Goal: Task Accomplishment & Management: Use online tool/utility

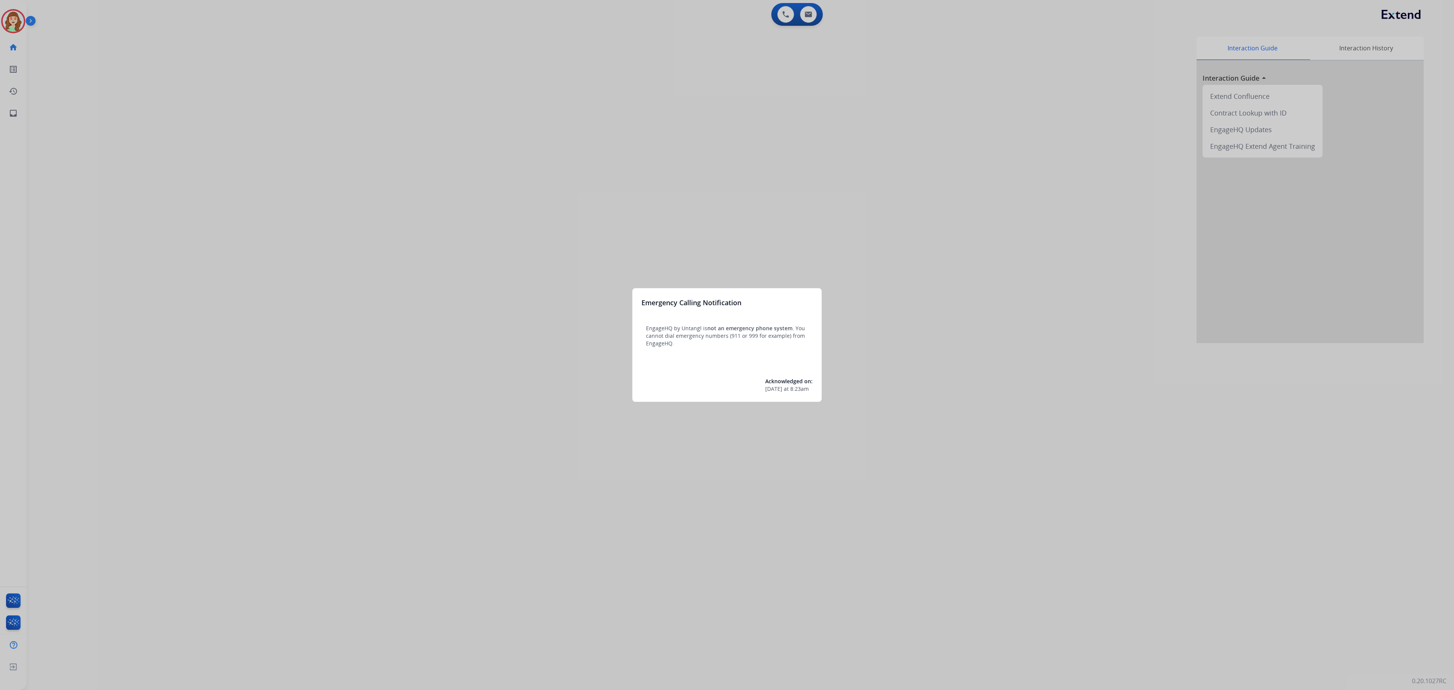
click at [673, 188] on div at bounding box center [727, 345] width 1454 height 690
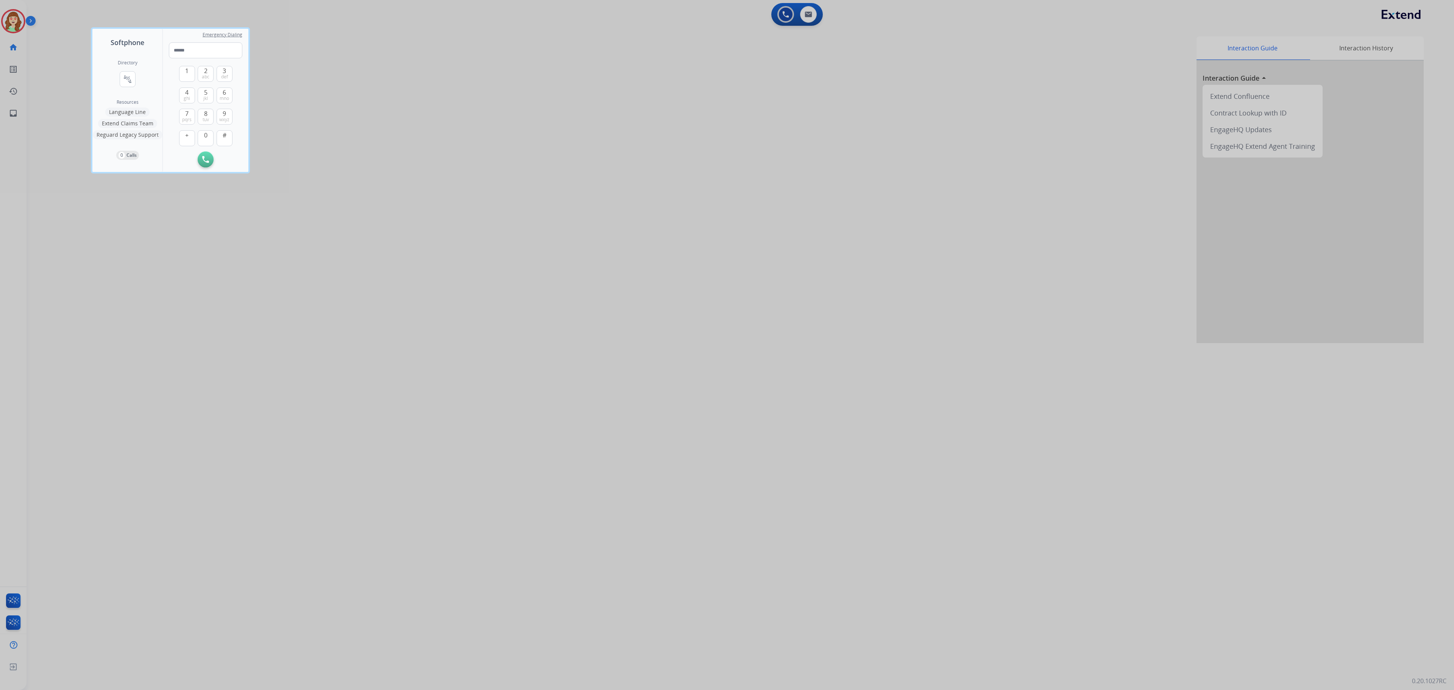
click at [9, 27] on div at bounding box center [727, 345] width 1454 height 690
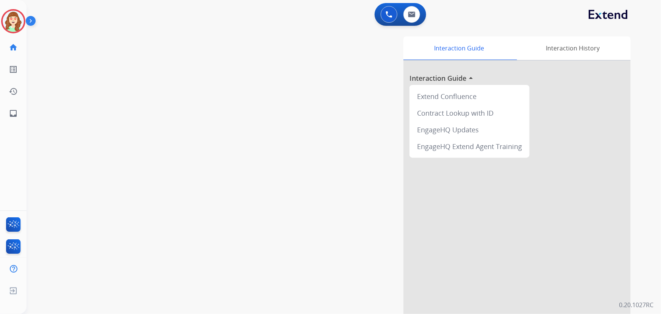
drag, startPoint x: 1414, startPoint y: 2, endPoint x: 242, endPoint y: 102, distance: 1176.6
click at [147, 143] on div "swap_horiz Break voice bridge close_fullscreen Connect 3-Way Call merge_type Se…" at bounding box center [335, 185] width 616 height 316
click at [408, 13] on img at bounding box center [412, 14] width 8 height 6
select select "**********"
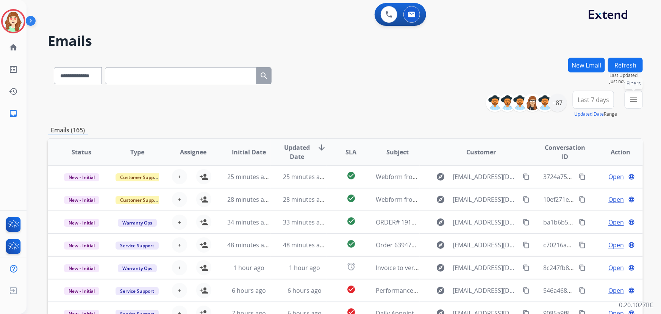
click at [638, 100] on button "menu Filters" at bounding box center [633, 99] width 18 height 18
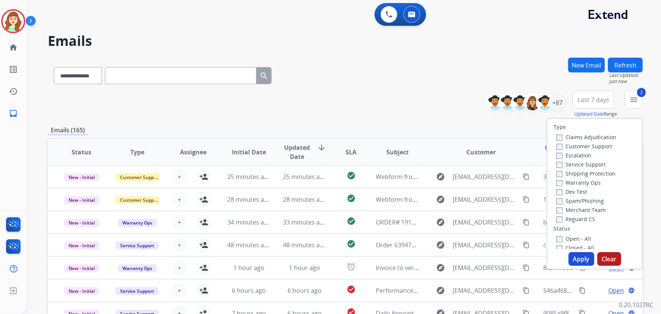
click at [556, 222] on div "Reguard CS" at bounding box center [586, 218] width 60 height 9
drag, startPoint x: 579, startPoint y: 264, endPoint x: 603, endPoint y: 154, distance: 113.1
click at [579, 263] on button "Apply" at bounding box center [581, 259] width 26 height 14
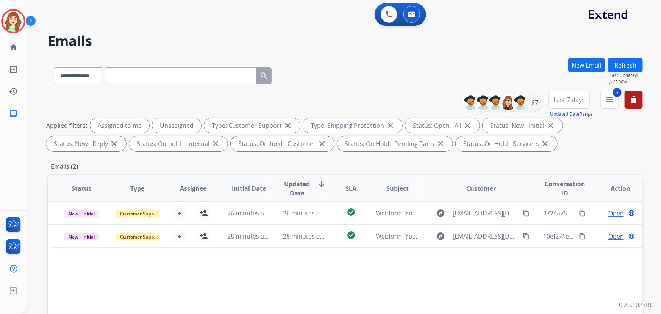
click at [572, 104] on button "Last 7 days" at bounding box center [568, 99] width 41 height 18
click at [558, 193] on div "Last 90 days" at bounding box center [567, 191] width 42 height 11
click at [533, 105] on div "+87" at bounding box center [533, 103] width 18 height 18
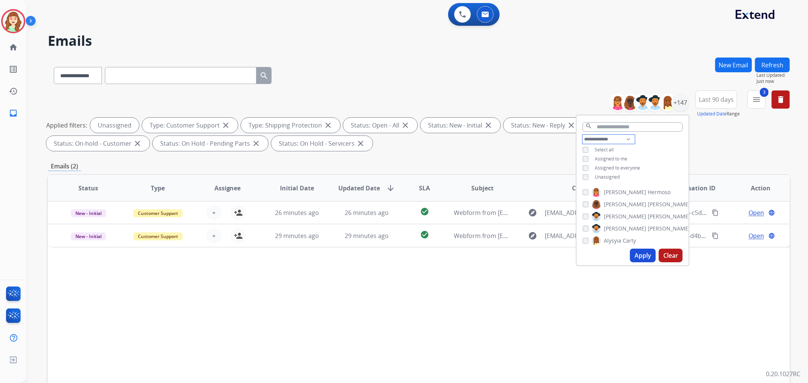
click at [601, 139] on select "**********" at bounding box center [608, 139] width 52 height 9
select select "**********"
click at [582, 135] on select "**********" at bounding box center [608, 139] width 52 height 9
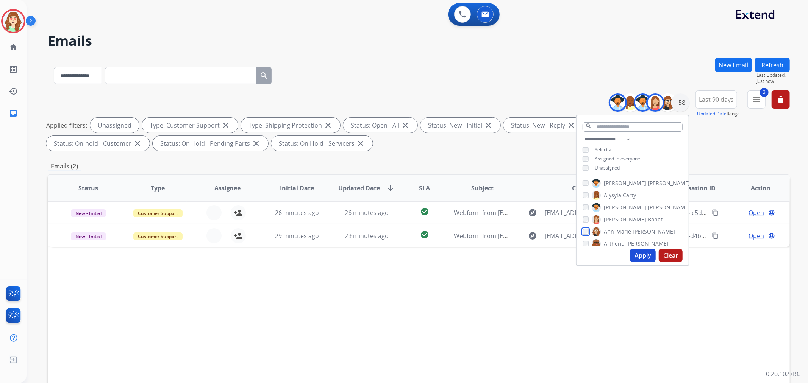
click at [582, 237] on div "[PERSON_NAME] [PERSON_NAME] [PERSON_NAME] [PERSON_NAME] [PERSON_NAME] [PERSON_N…" at bounding box center [632, 211] width 112 height 70
click at [587, 228] on div "[PERSON_NAME]" at bounding box center [608, 226] width 52 height 9
click at [641, 254] on button "Apply" at bounding box center [643, 256] width 26 height 14
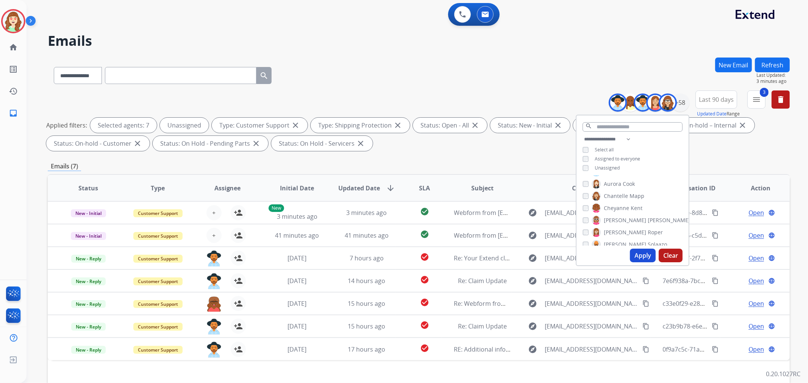
click at [583, 76] on div "**********" at bounding box center [419, 74] width 742 height 33
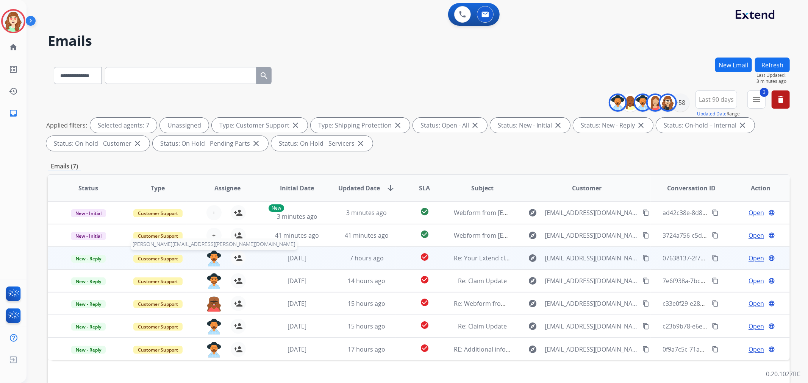
click at [212, 257] on img at bounding box center [213, 259] width 15 height 16
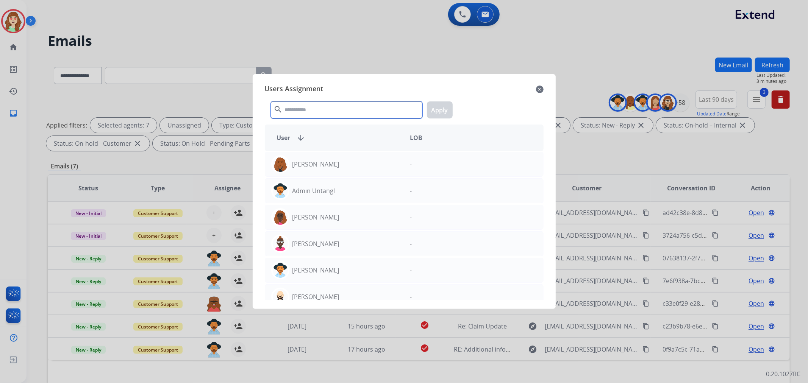
click at [333, 108] on input "text" at bounding box center [346, 109] width 151 height 17
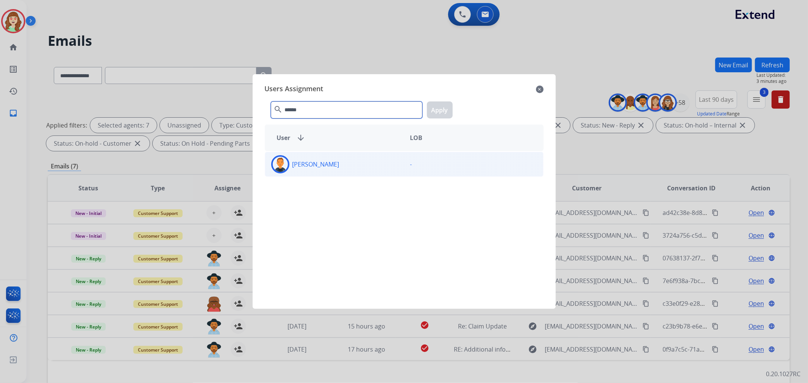
type input "******"
click at [372, 164] on div "[PERSON_NAME]" at bounding box center [334, 164] width 139 height 18
drag, startPoint x: 441, startPoint y: 110, endPoint x: 220, endPoint y: 175, distance: 230.2
click at [440, 110] on button "Apply" at bounding box center [440, 109] width 26 height 17
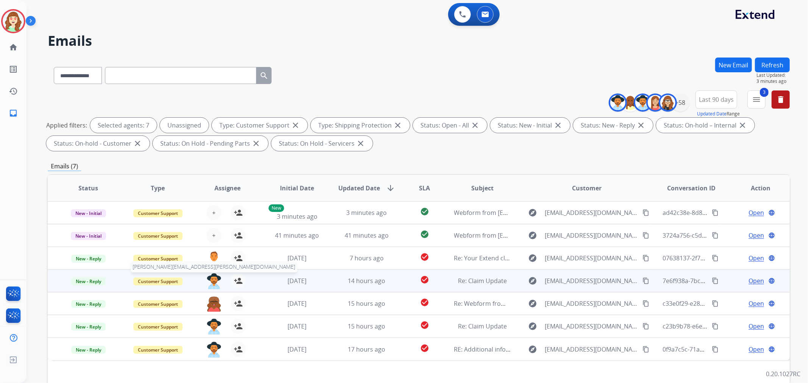
click at [211, 279] on img at bounding box center [213, 281] width 15 height 16
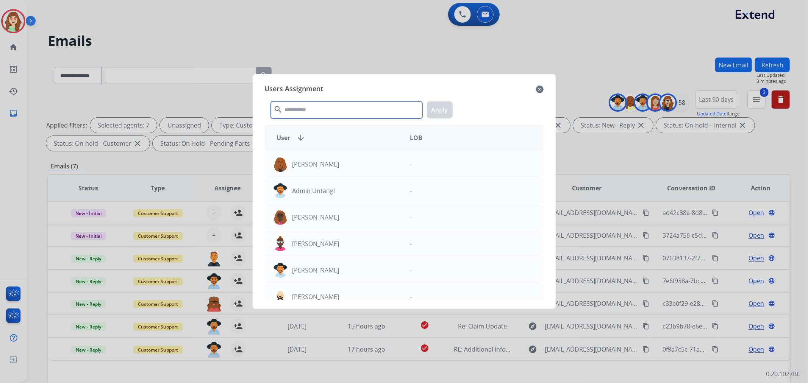
click at [349, 108] on input "text" at bounding box center [346, 109] width 151 height 17
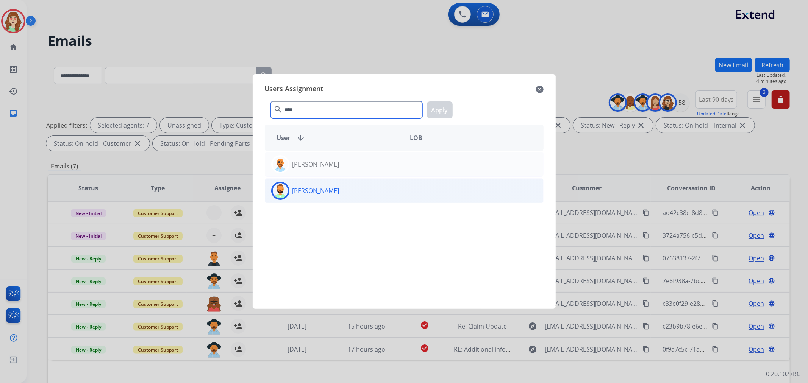
type input "****"
click at [364, 195] on div "[PERSON_NAME]" at bounding box center [334, 191] width 139 height 18
click at [442, 109] on button "Apply" at bounding box center [440, 109] width 26 height 17
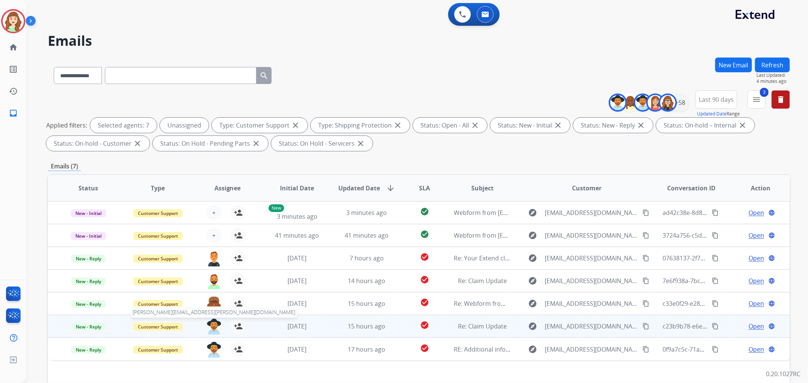
click at [209, 328] on img at bounding box center [213, 327] width 15 height 16
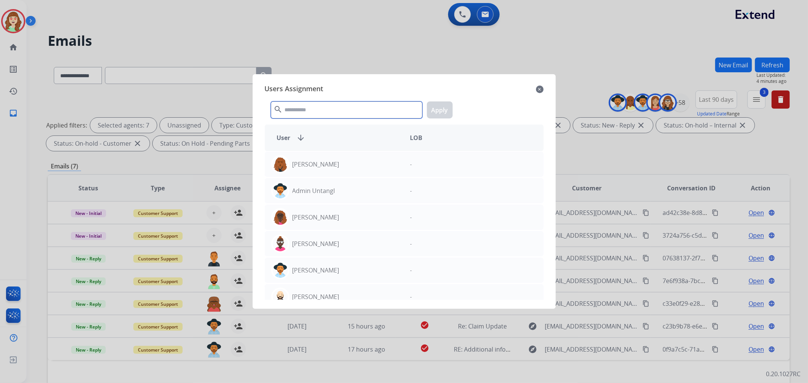
click at [322, 107] on input "text" at bounding box center [346, 109] width 151 height 17
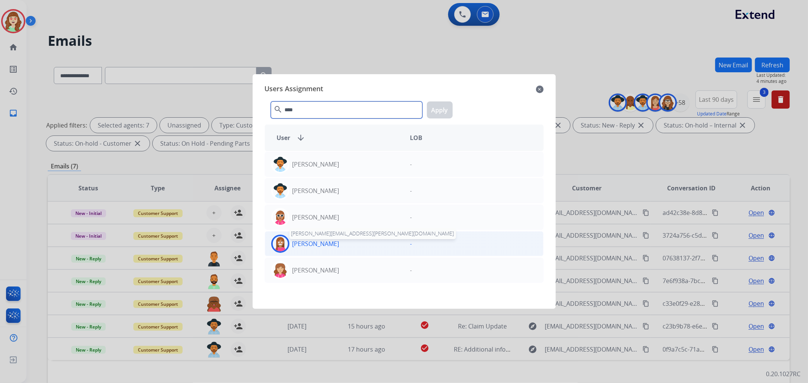
type input "****"
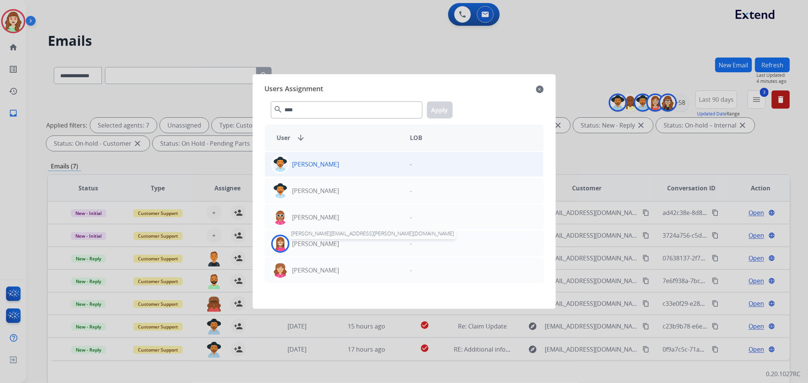
drag, startPoint x: 336, startPoint y: 247, endPoint x: 432, endPoint y: 156, distance: 132.6
click at [338, 246] on p "[PERSON_NAME]" at bounding box center [315, 243] width 47 height 9
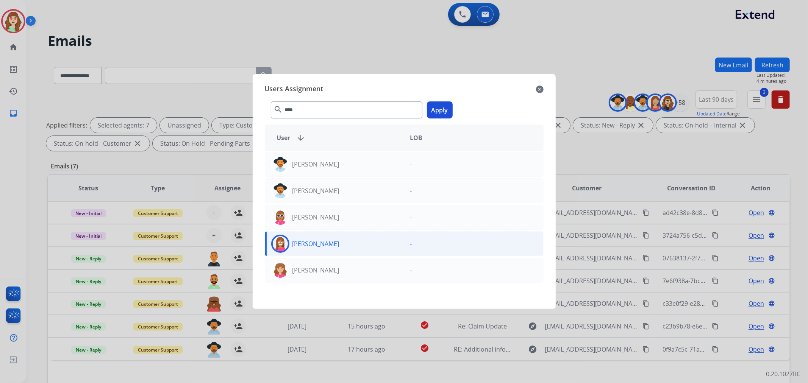
click at [445, 105] on button "Apply" at bounding box center [440, 109] width 26 height 17
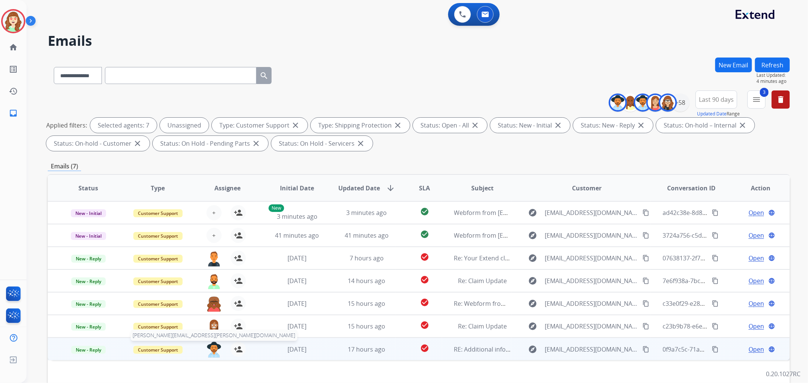
click at [211, 350] on img at bounding box center [213, 350] width 15 height 16
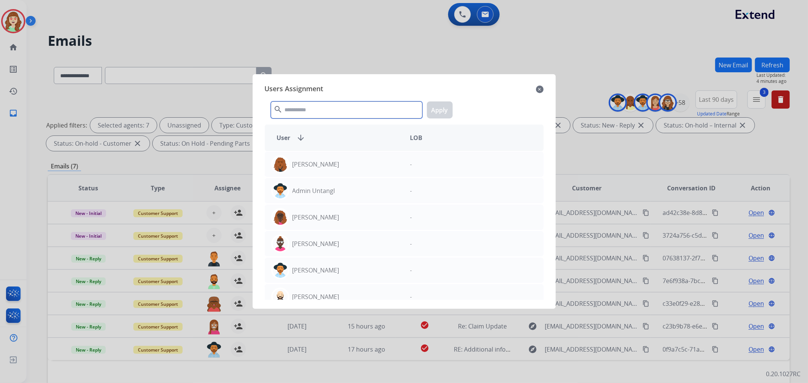
click at [345, 107] on input "text" at bounding box center [346, 109] width 151 height 17
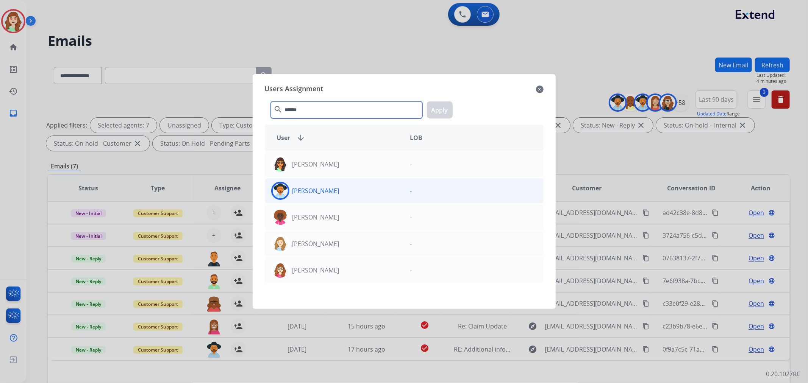
type input "******"
click at [364, 197] on div "[PERSON_NAME]" at bounding box center [334, 191] width 139 height 18
click at [441, 112] on button "Apply" at bounding box center [440, 109] width 26 height 17
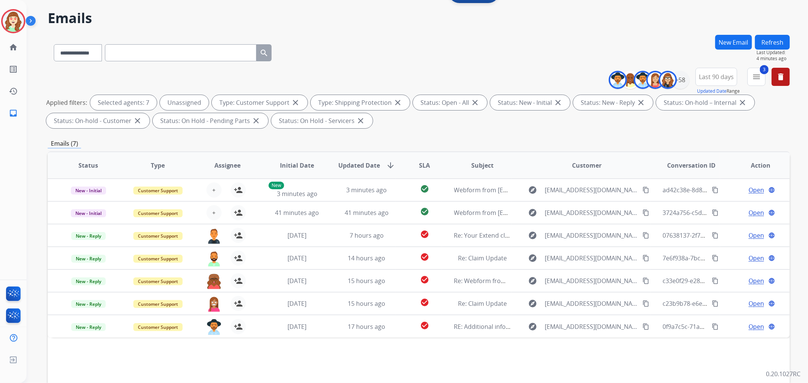
scroll to position [0, 0]
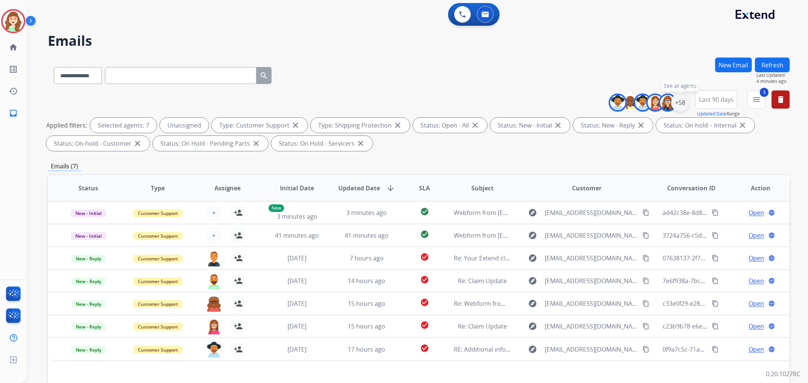
click at [679, 103] on div "+58" at bounding box center [680, 103] width 18 height 18
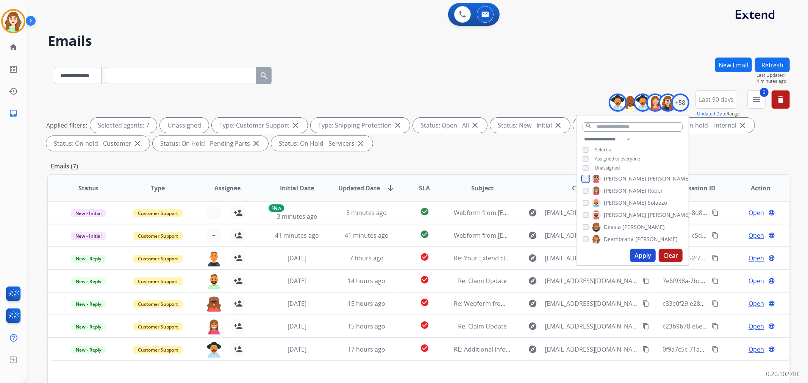
scroll to position [126, 0]
click at [584, 204] on div "[PERSON_NAME]" at bounding box center [624, 202] width 84 height 9
click at [588, 230] on div "Venegas Young" at bounding box center [622, 230] width 81 height 9
click at [591, 241] on img at bounding box center [595, 243] width 9 height 12
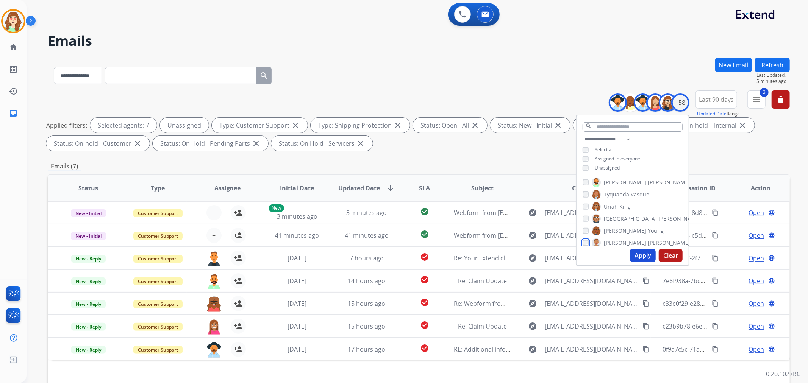
scroll to position [637, 0]
click at [639, 255] on button "Apply" at bounding box center [643, 256] width 26 height 14
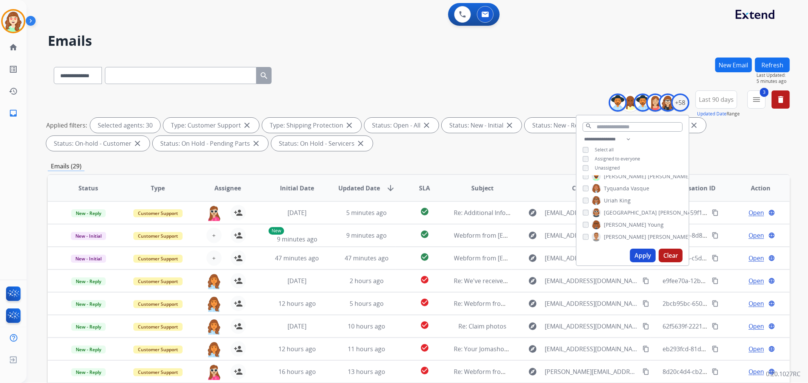
click at [644, 256] on button "Apply" at bounding box center [643, 256] width 26 height 14
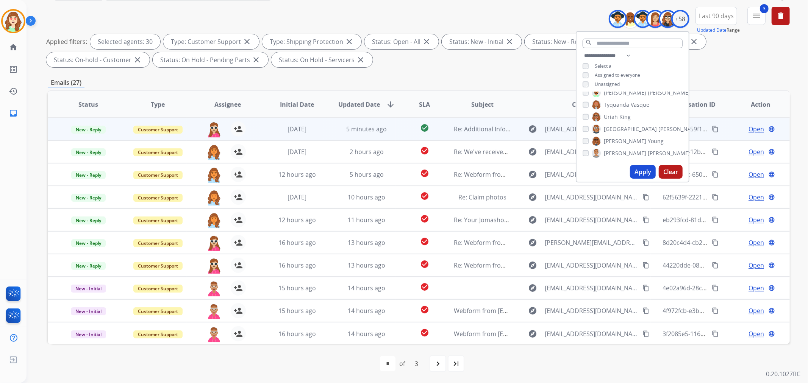
scroll to position [84, 0]
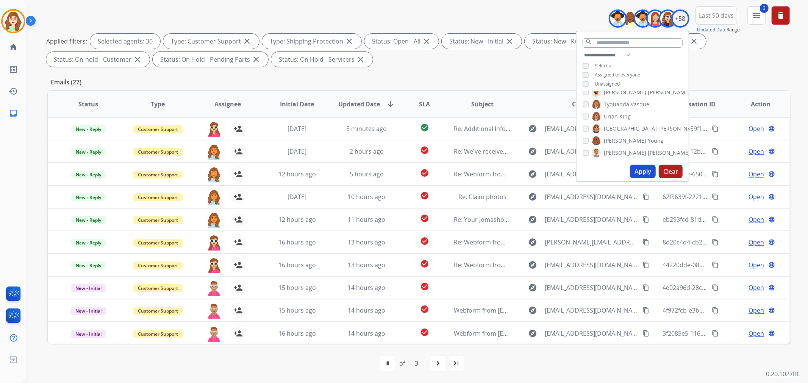
click at [420, 102] on span "SLA" at bounding box center [424, 104] width 11 height 9
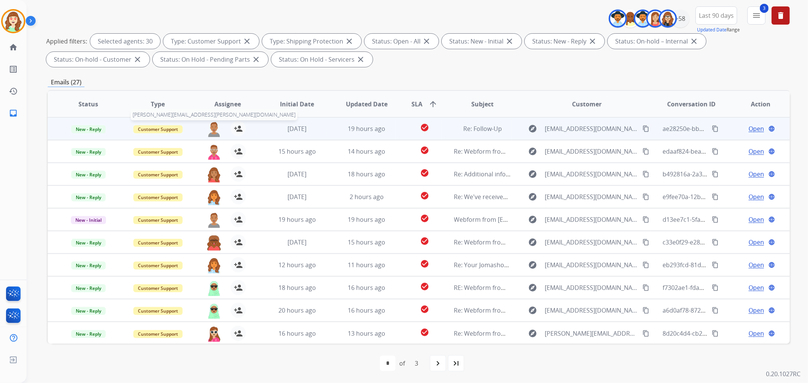
click at [210, 127] on img at bounding box center [213, 129] width 15 height 16
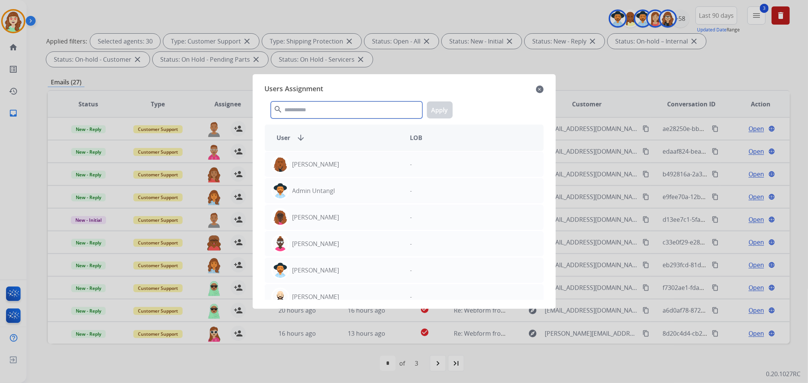
click at [323, 112] on input "text" at bounding box center [346, 109] width 151 height 17
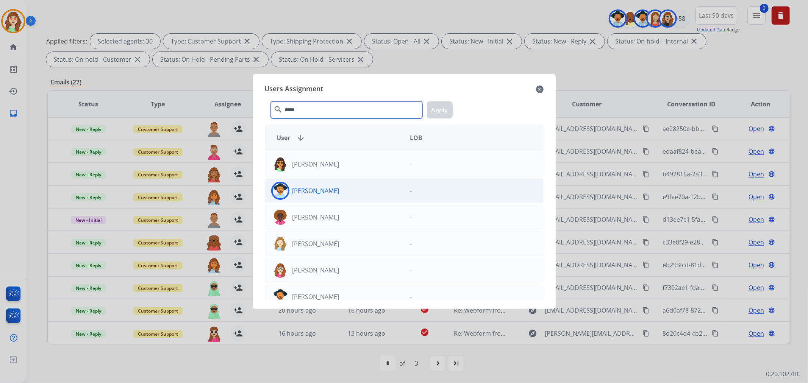
type input "*****"
click at [345, 192] on div "[PERSON_NAME]" at bounding box center [334, 191] width 139 height 18
click at [442, 111] on button "Apply" at bounding box center [440, 109] width 26 height 17
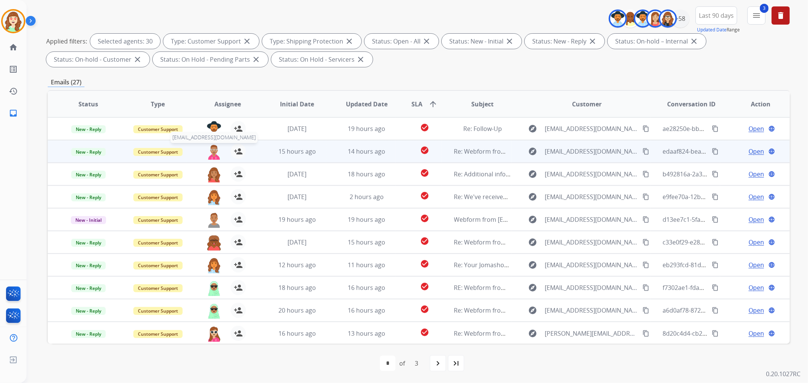
click at [211, 153] on img at bounding box center [213, 152] width 15 height 16
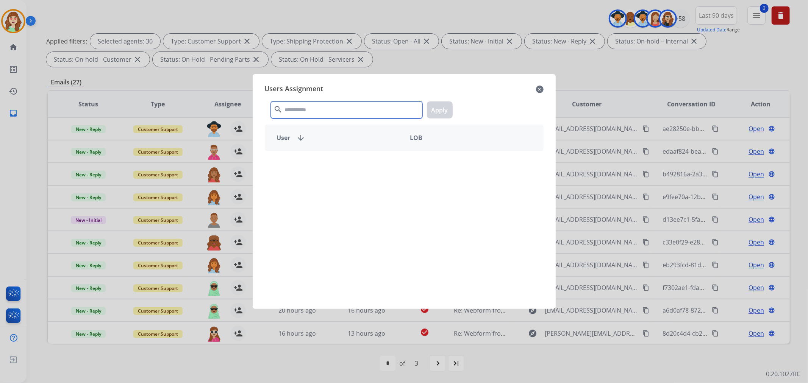
click at [337, 107] on input "text" at bounding box center [346, 109] width 151 height 17
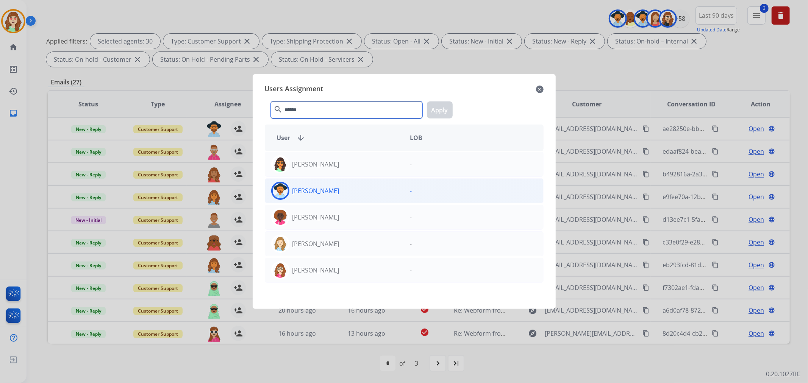
type input "******"
click at [343, 189] on div "[PERSON_NAME]" at bounding box center [334, 191] width 139 height 18
click at [443, 109] on button "Apply" at bounding box center [440, 109] width 26 height 17
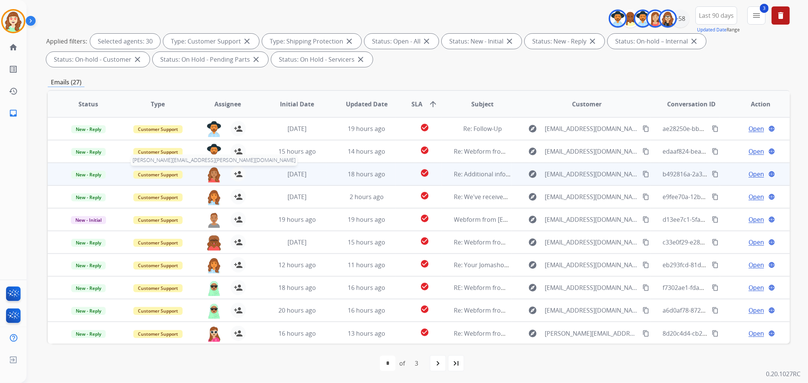
click at [211, 176] on img at bounding box center [213, 175] width 15 height 16
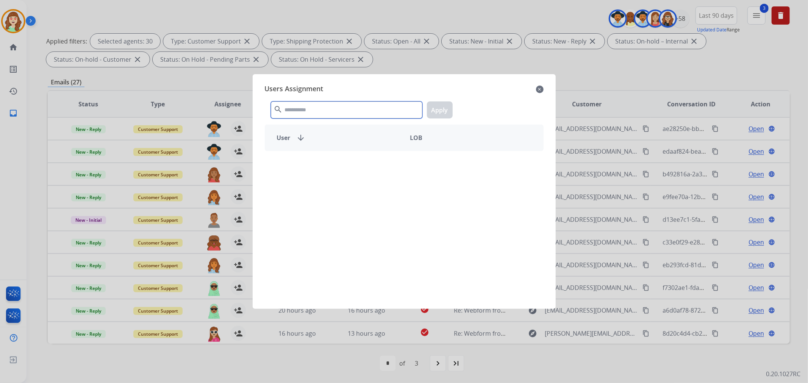
click at [335, 115] on input "text" at bounding box center [346, 109] width 151 height 17
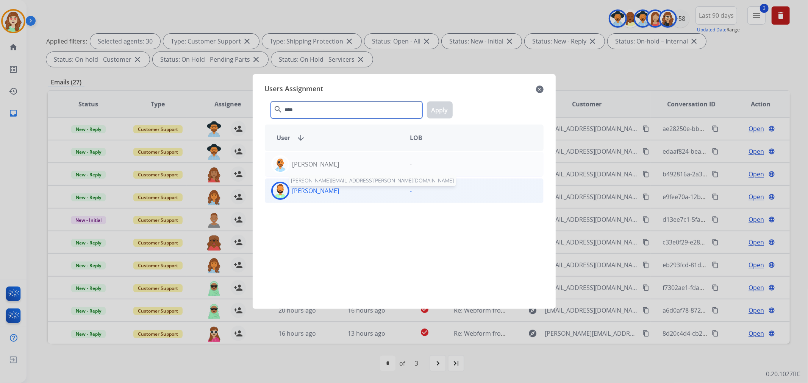
type input "****"
drag, startPoint x: 329, startPoint y: 191, endPoint x: 335, endPoint y: 190, distance: 6.4
click at [329, 191] on p "[PERSON_NAME]" at bounding box center [315, 190] width 47 height 9
click at [446, 108] on button "Apply" at bounding box center [440, 109] width 26 height 17
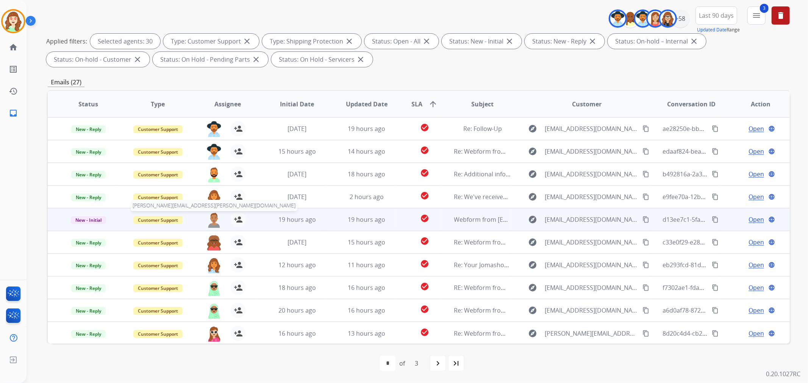
click at [211, 225] on img at bounding box center [213, 220] width 15 height 16
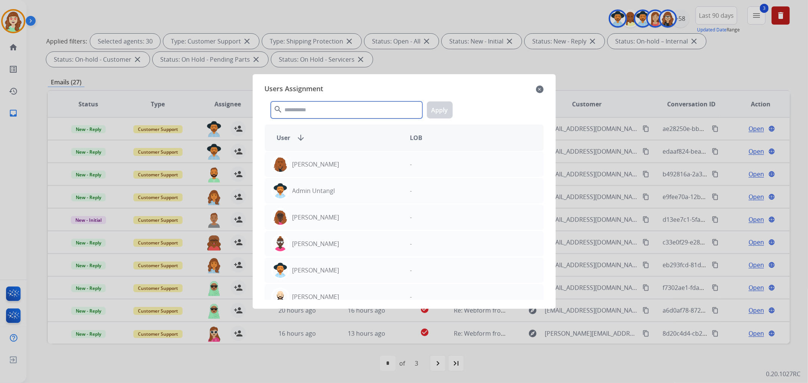
drag, startPoint x: 329, startPoint y: 111, endPoint x: 323, endPoint y: 78, distance: 33.7
click at [323, 92] on div "Users Assignment close search Apply User arrow_downward LOB [PERSON_NAME] - Adm…" at bounding box center [404, 191] width 291 height 223
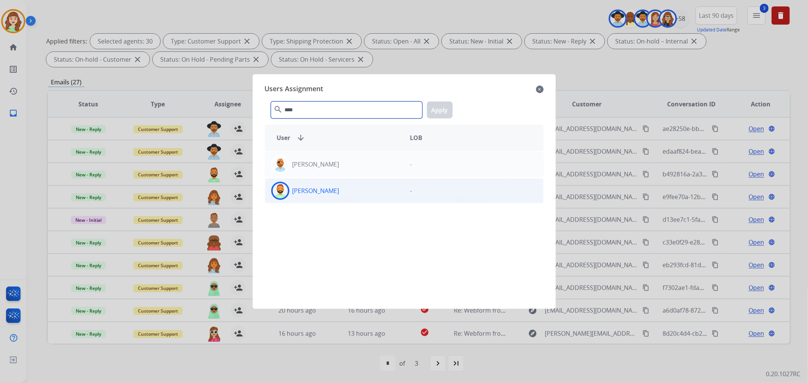
type input "****"
click at [382, 192] on div "[PERSON_NAME]" at bounding box center [334, 191] width 139 height 18
click at [434, 106] on button "Apply" at bounding box center [440, 109] width 26 height 17
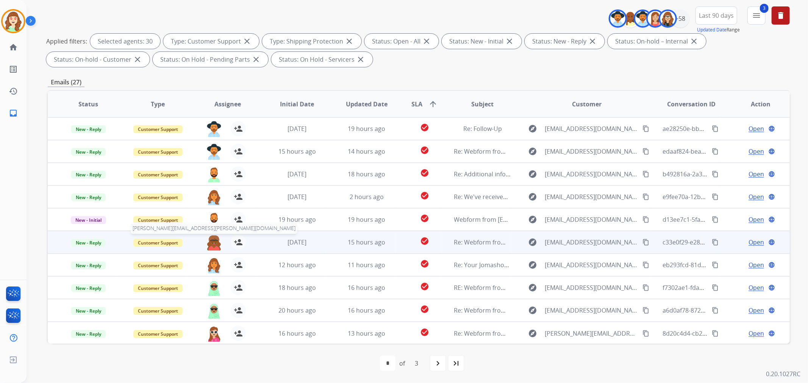
click at [211, 241] on img at bounding box center [213, 243] width 15 height 16
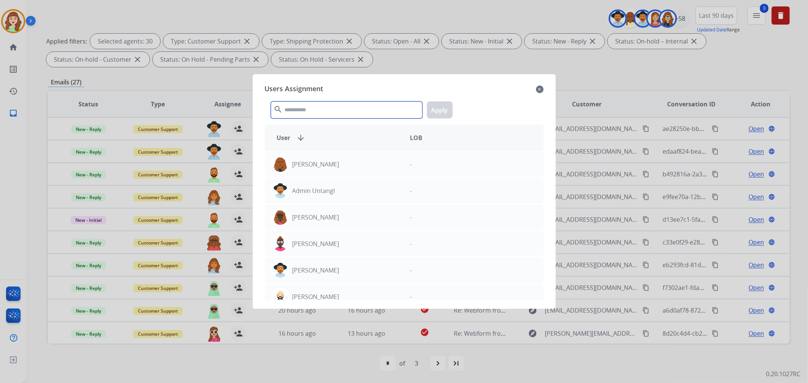
click at [330, 105] on input "text" at bounding box center [346, 109] width 151 height 17
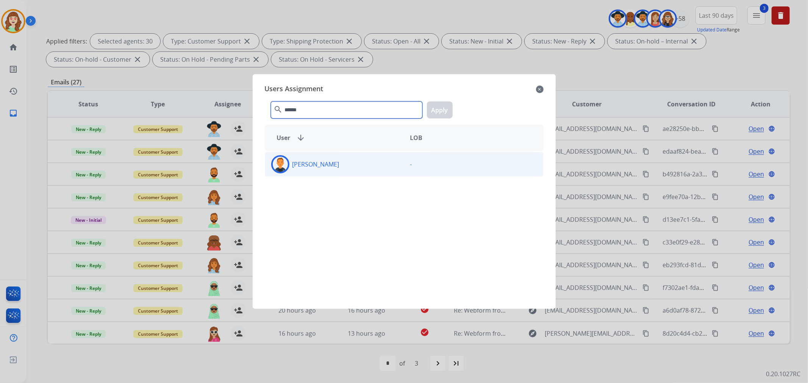
type input "******"
drag, startPoint x: 380, startPoint y: 164, endPoint x: 402, endPoint y: 158, distance: 22.4
click at [382, 164] on div "[PERSON_NAME]" at bounding box center [334, 164] width 139 height 18
click at [438, 105] on button "Apply" at bounding box center [440, 109] width 26 height 17
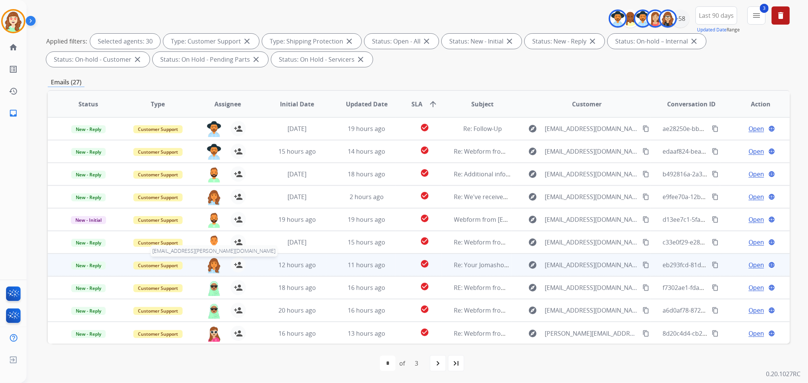
click at [211, 263] on img at bounding box center [213, 265] width 15 height 16
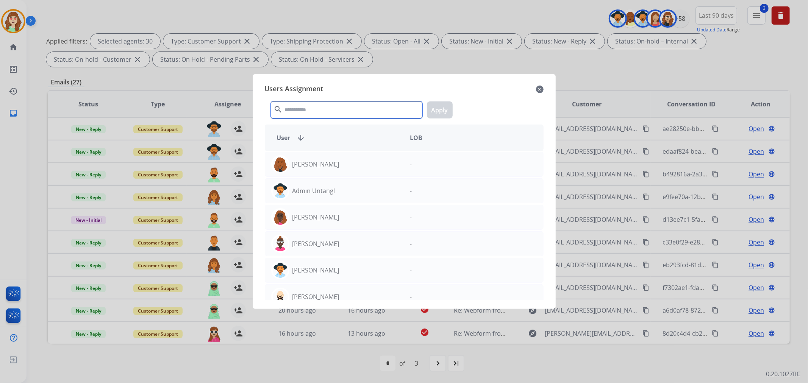
click at [372, 115] on input "text" at bounding box center [346, 109] width 151 height 17
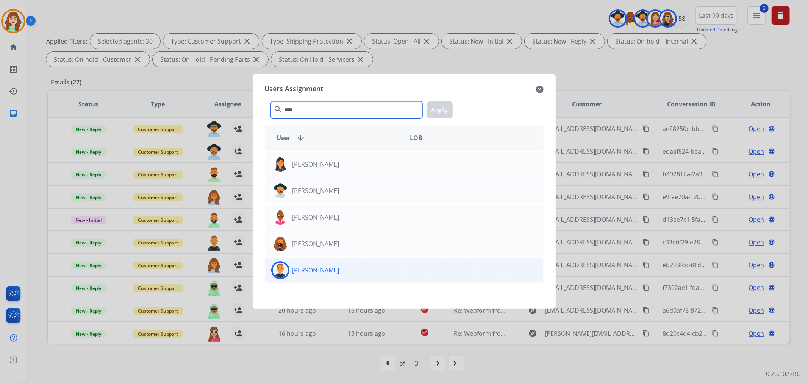
type input "****"
click at [342, 264] on div "[PERSON_NAME]" at bounding box center [334, 270] width 139 height 18
click at [432, 111] on button "Apply" at bounding box center [440, 109] width 26 height 17
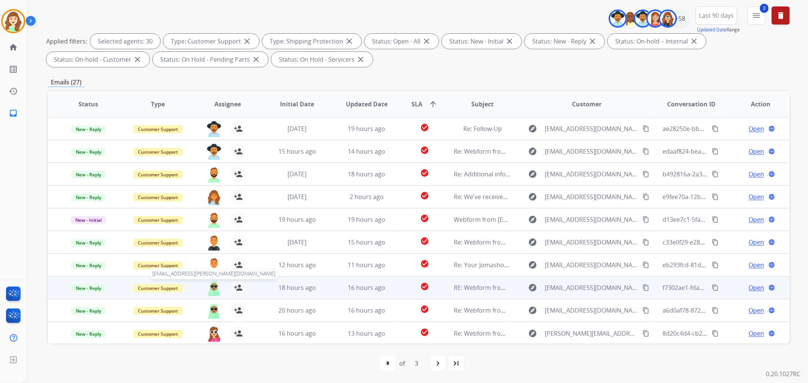
click at [213, 287] on img at bounding box center [213, 288] width 15 height 16
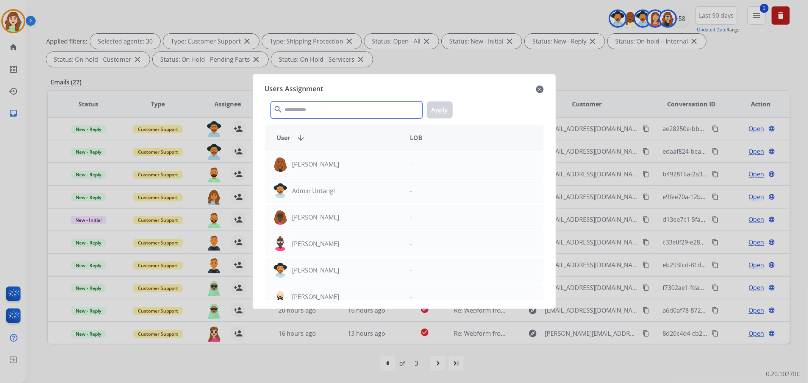
click at [330, 108] on input "text" at bounding box center [346, 109] width 151 height 17
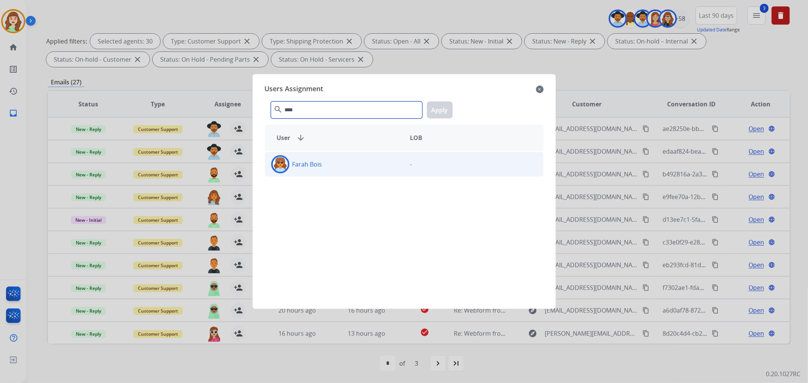
type input "****"
click at [357, 163] on div "Farah Bois" at bounding box center [334, 164] width 139 height 18
drag, startPoint x: 438, startPoint y: 109, endPoint x: 353, endPoint y: 108, distance: 84.4
click at [438, 108] on button "Apply" at bounding box center [440, 109] width 26 height 17
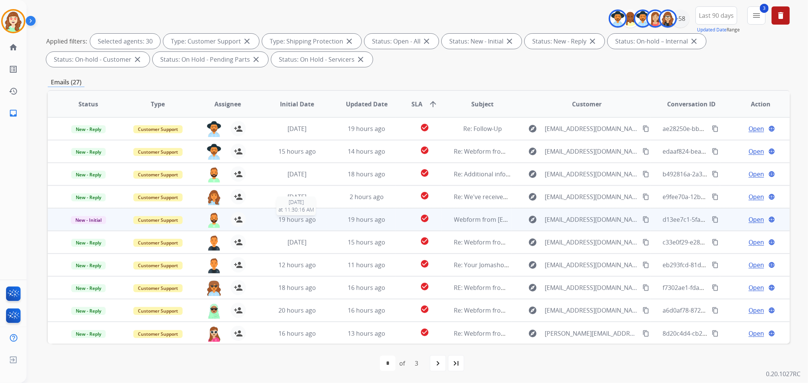
scroll to position [0, 0]
click at [207, 222] on img at bounding box center [213, 220] width 15 height 16
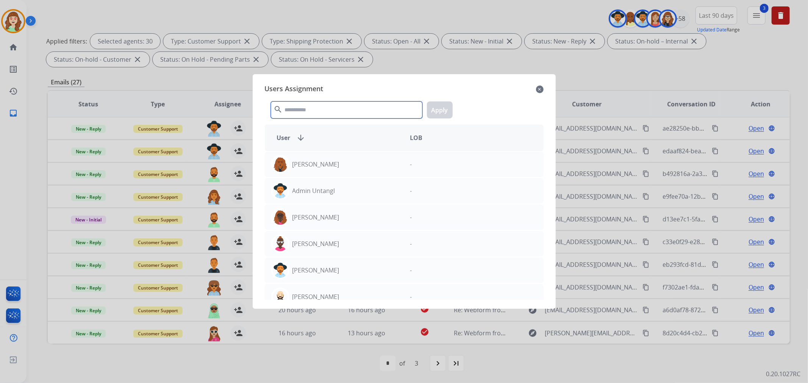
click at [310, 110] on input "text" at bounding box center [346, 109] width 151 height 17
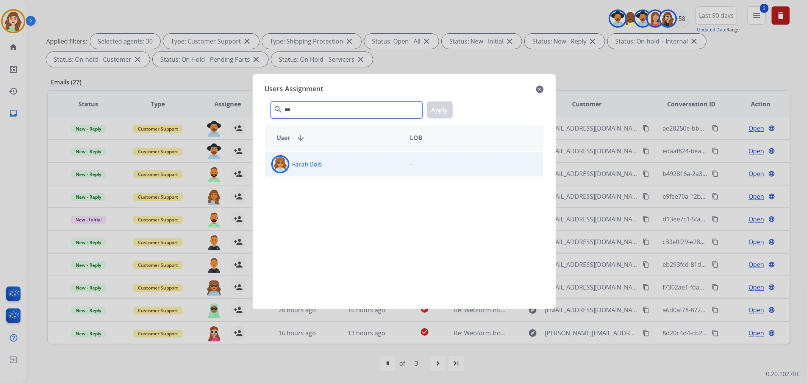
type input "***"
drag, startPoint x: 353, startPoint y: 165, endPoint x: 363, endPoint y: 165, distance: 9.9
click at [353, 165] on div "Farah Bois" at bounding box center [334, 164] width 139 height 18
drag, startPoint x: 437, startPoint y: 111, endPoint x: 426, endPoint y: 115, distance: 11.5
click at [439, 111] on button "Apply" at bounding box center [440, 109] width 26 height 17
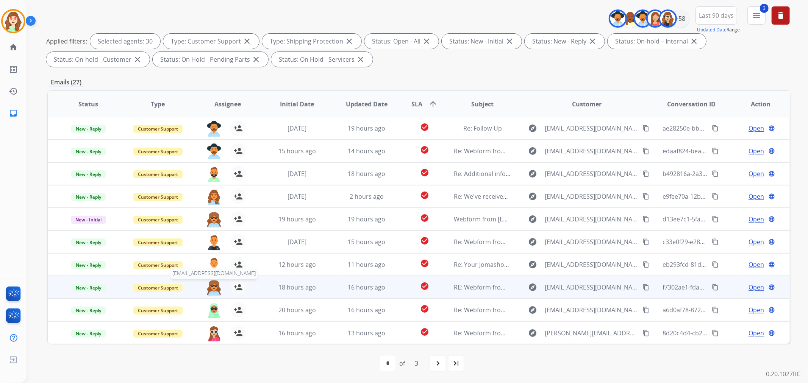
click at [207, 287] on img at bounding box center [213, 288] width 15 height 16
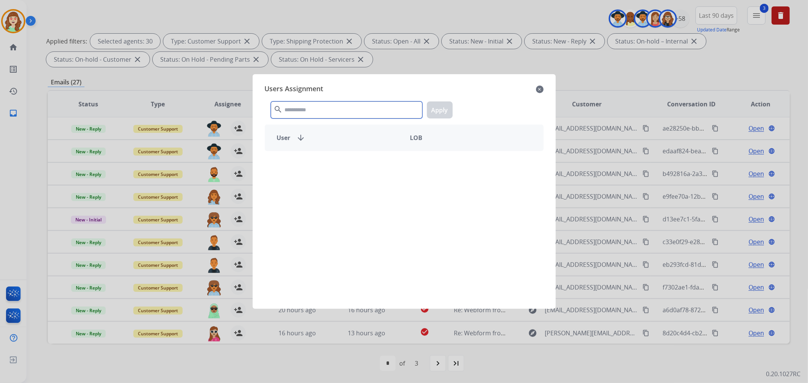
click at [357, 111] on input "text" at bounding box center [346, 109] width 151 height 17
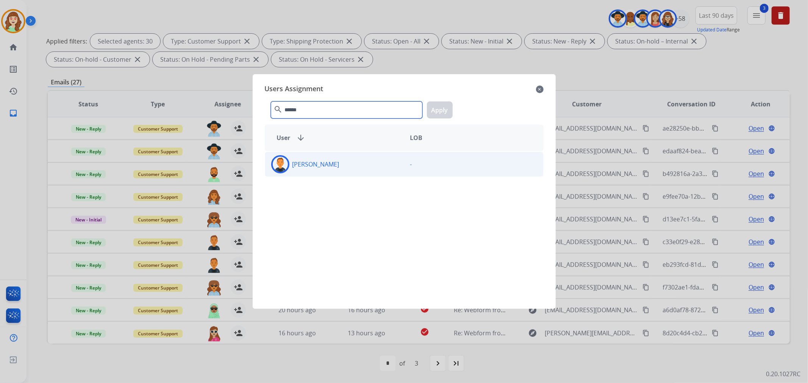
type input "******"
drag, startPoint x: 349, startPoint y: 163, endPoint x: 356, endPoint y: 161, distance: 6.7
click at [350, 163] on div "[PERSON_NAME]" at bounding box center [334, 164] width 139 height 18
click at [438, 111] on button "Apply" at bounding box center [440, 109] width 26 height 17
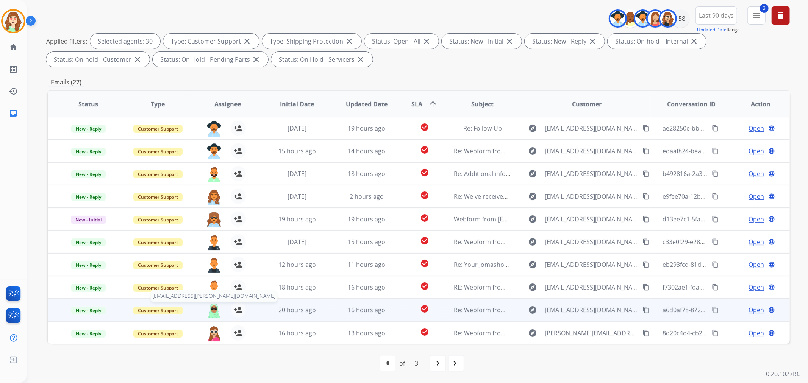
click at [212, 312] on img at bounding box center [213, 311] width 15 height 16
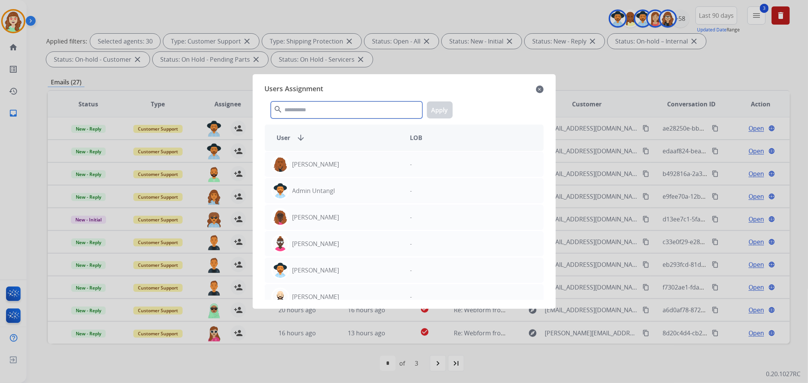
click at [343, 109] on input "text" at bounding box center [346, 109] width 151 height 17
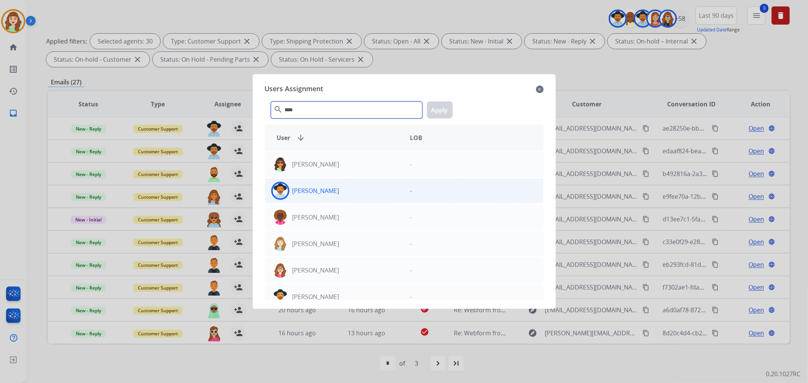
type input "****"
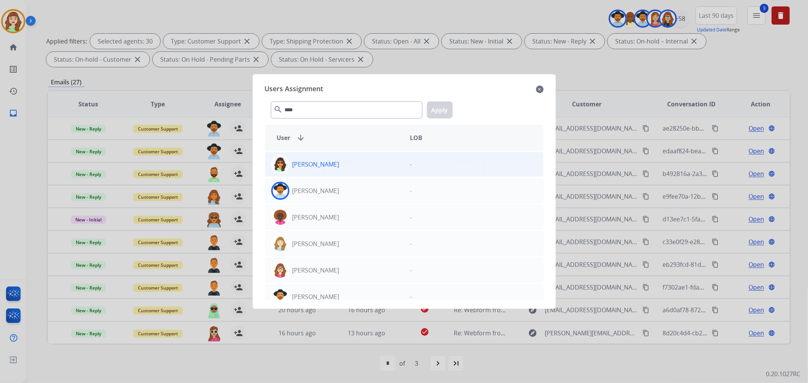
drag, startPoint x: 382, startPoint y: 188, endPoint x: 441, endPoint y: 162, distance: 63.9
click at [384, 188] on div "[PERSON_NAME]" at bounding box center [334, 191] width 139 height 18
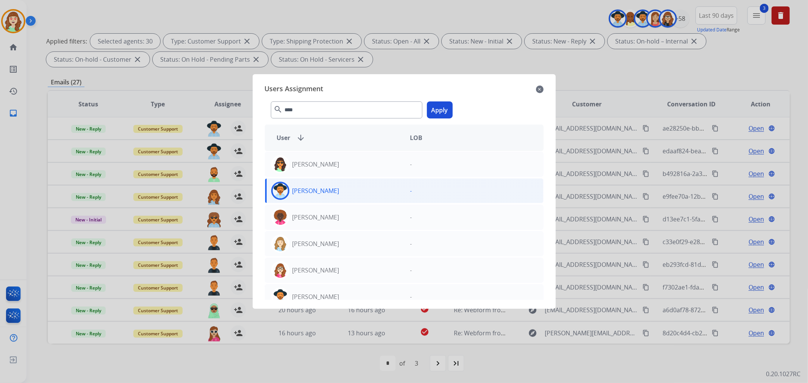
click at [440, 108] on button "Apply" at bounding box center [440, 109] width 26 height 17
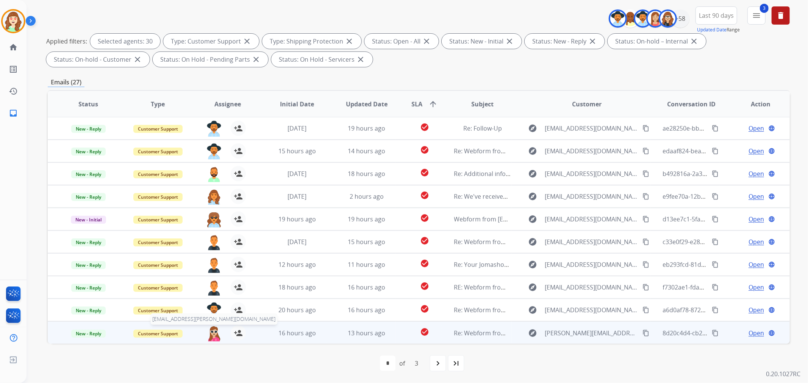
click at [214, 337] on img at bounding box center [213, 334] width 15 height 16
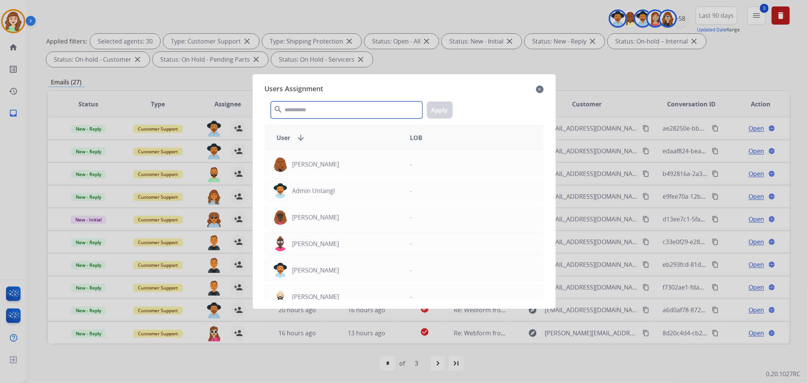
click at [362, 111] on input "text" at bounding box center [346, 109] width 151 height 17
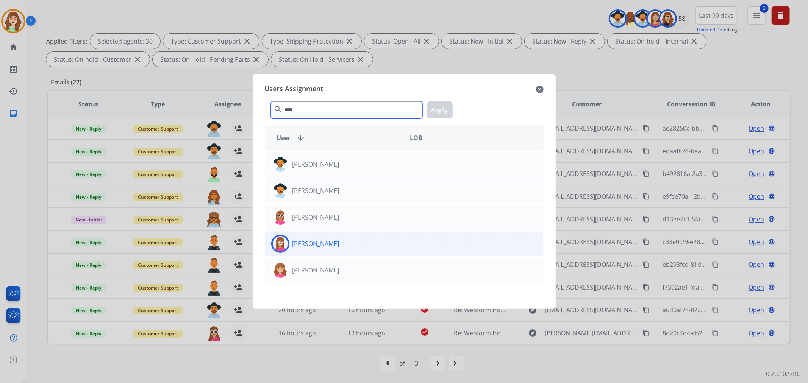
type input "****"
click at [339, 244] on p "[PERSON_NAME]" at bounding box center [315, 243] width 47 height 9
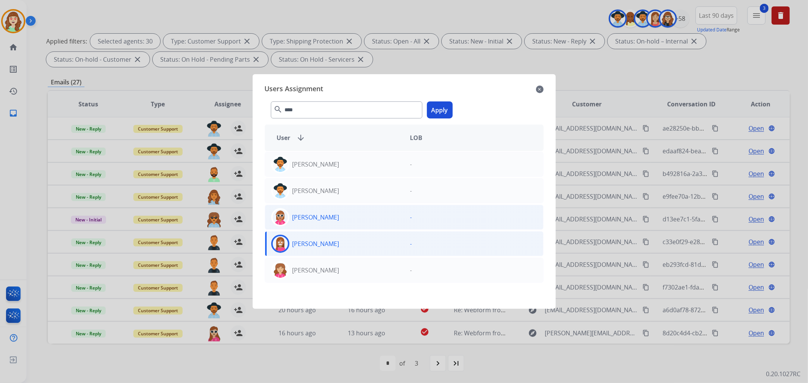
drag, startPoint x: 438, startPoint y: 111, endPoint x: 453, endPoint y: 225, distance: 114.5
click at [440, 111] on button "Apply" at bounding box center [440, 109] width 26 height 17
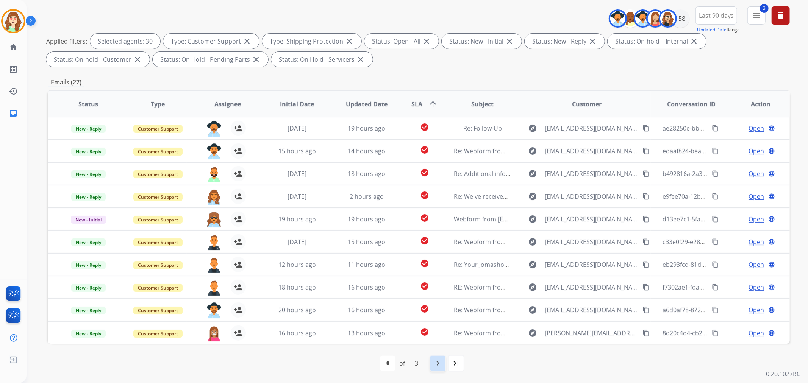
click at [437, 367] on mat-icon "navigate_next" at bounding box center [437, 363] width 9 height 9
select select "*"
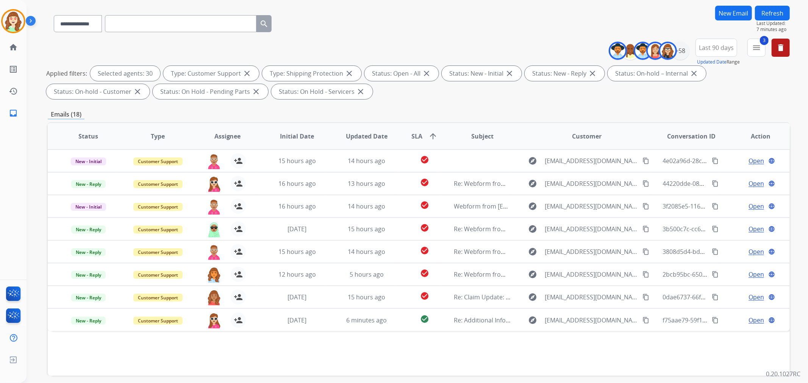
scroll to position [84, 0]
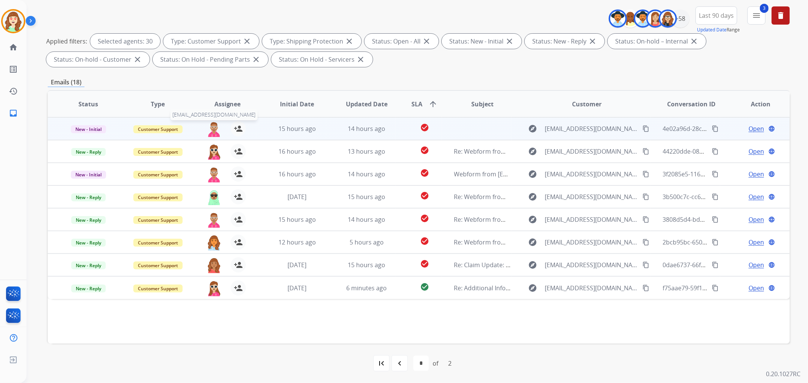
click at [208, 126] on img at bounding box center [213, 129] width 15 height 16
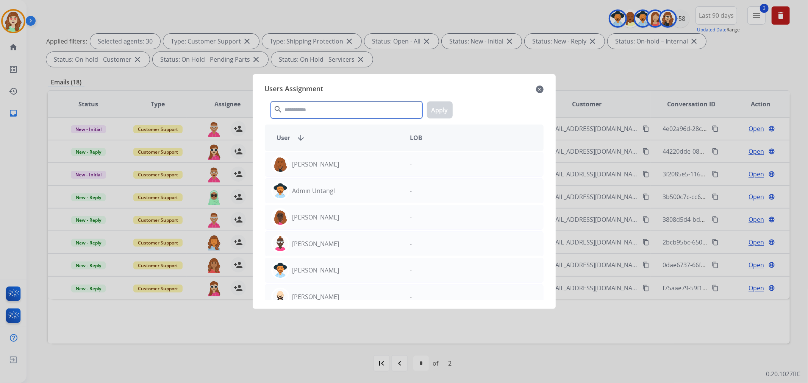
click at [329, 111] on input "text" at bounding box center [346, 109] width 151 height 17
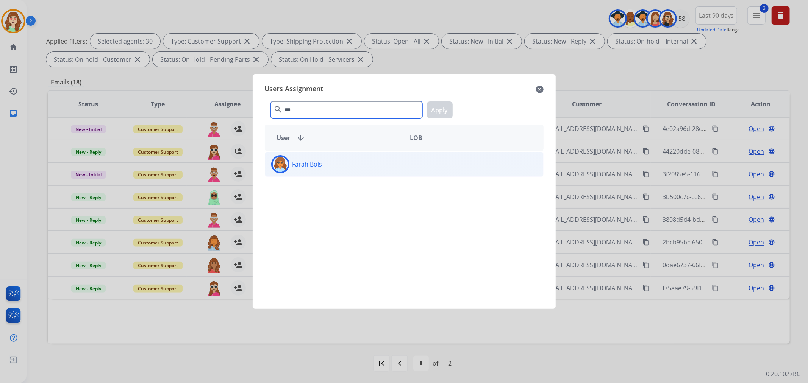
type input "***"
click at [350, 160] on div "Farah Bois" at bounding box center [334, 164] width 139 height 18
click at [442, 110] on button "Apply" at bounding box center [440, 109] width 26 height 17
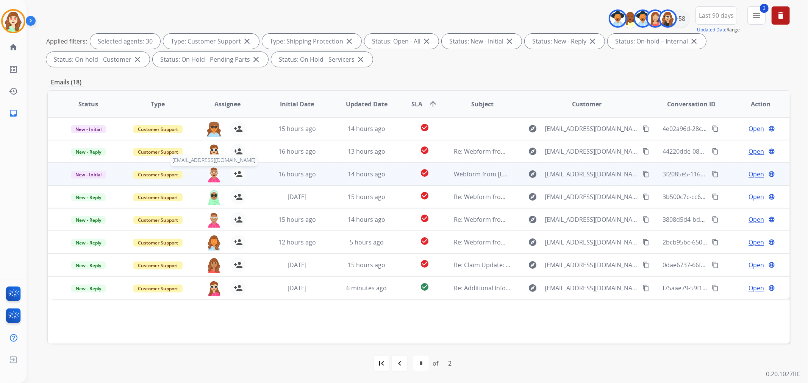
click at [212, 173] on img at bounding box center [213, 175] width 15 height 16
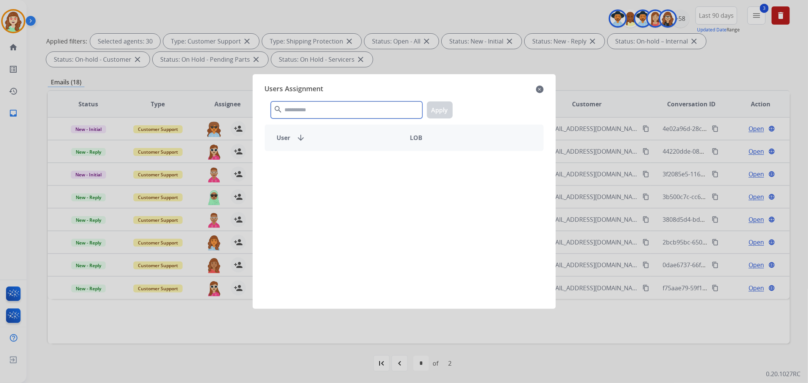
click at [321, 103] on input "text" at bounding box center [346, 109] width 151 height 17
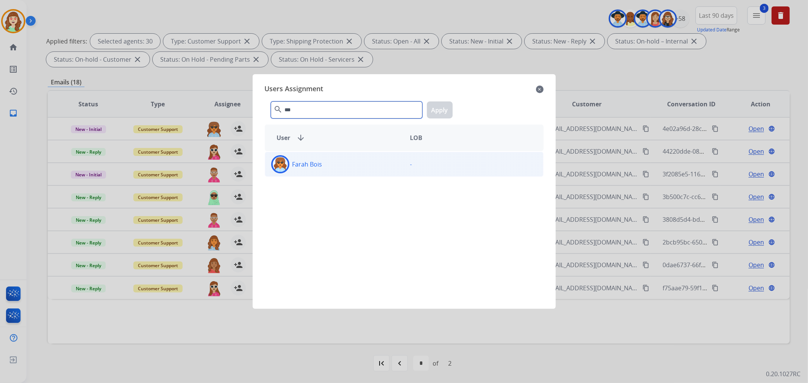
type input "***"
drag, startPoint x: 323, startPoint y: 164, endPoint x: 374, endPoint y: 145, distance: 54.4
click at [326, 164] on div "Farah Bois" at bounding box center [334, 164] width 139 height 18
click at [434, 105] on button "Apply" at bounding box center [440, 109] width 26 height 17
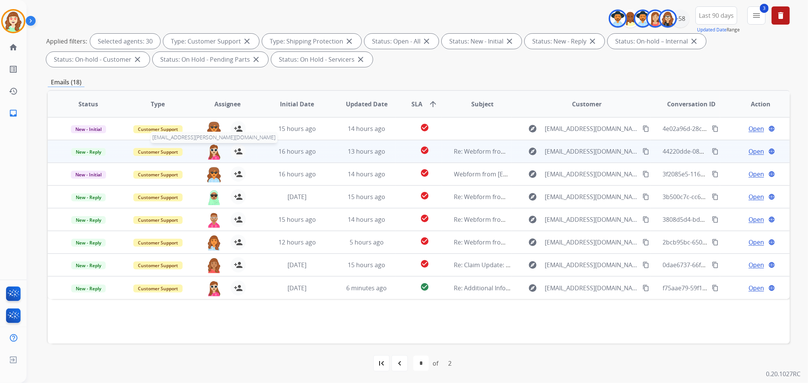
click at [211, 150] on img at bounding box center [213, 152] width 15 height 16
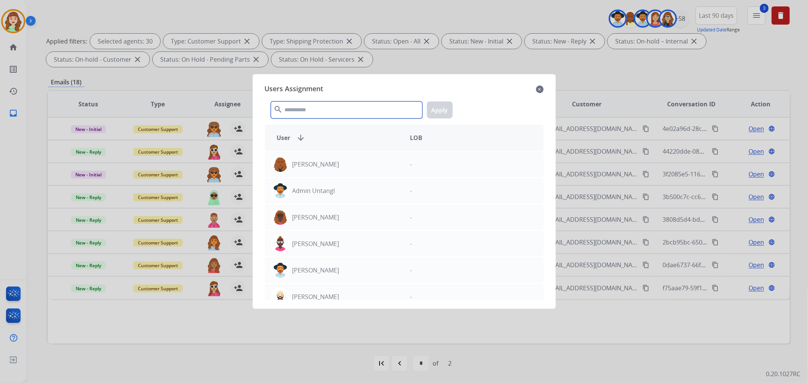
click at [328, 106] on input "text" at bounding box center [346, 109] width 151 height 17
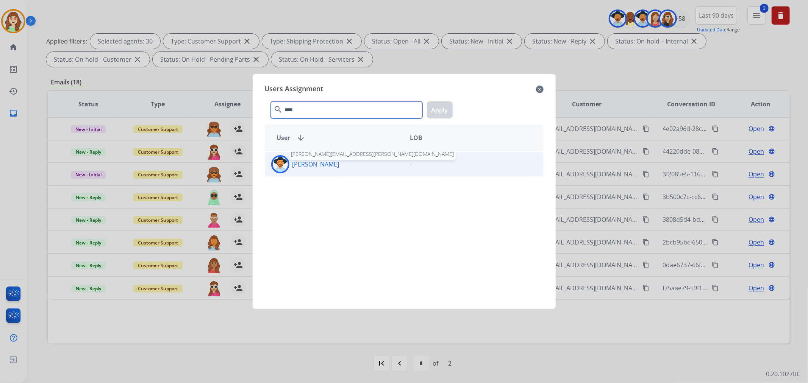
type input "****"
click at [334, 168] on p "[PERSON_NAME]" at bounding box center [315, 164] width 47 height 9
click at [442, 115] on button "Apply" at bounding box center [440, 109] width 26 height 17
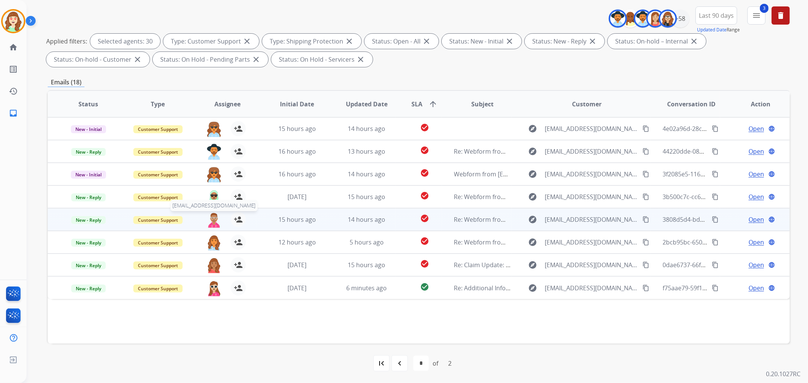
click at [214, 221] on img at bounding box center [213, 220] width 15 height 16
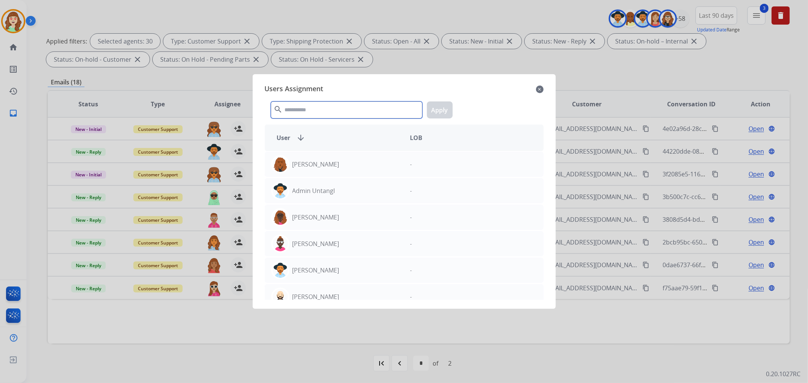
drag, startPoint x: 325, startPoint y: 104, endPoint x: 329, endPoint y: 105, distance: 5.1
click at [329, 105] on input "text" at bounding box center [346, 109] width 151 height 17
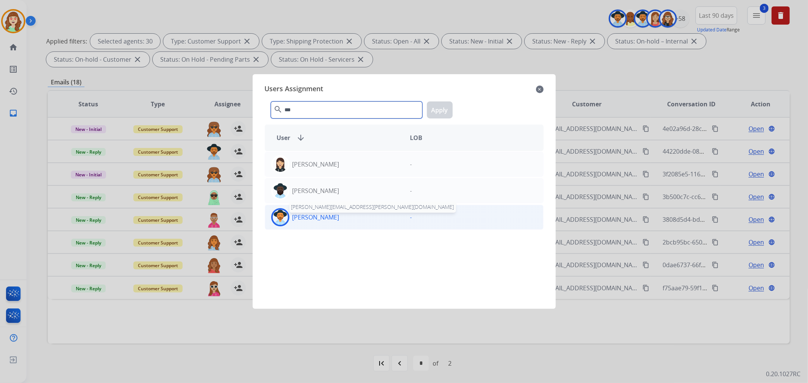
type input "***"
click at [335, 220] on p "[PERSON_NAME]" at bounding box center [315, 217] width 47 height 9
click at [441, 114] on button "Apply" at bounding box center [440, 109] width 26 height 17
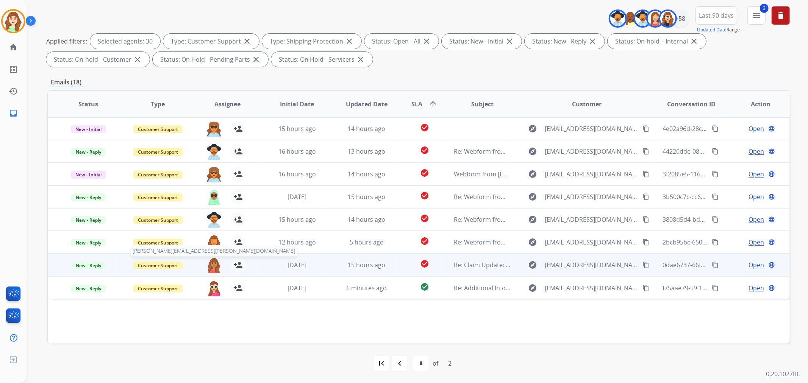
click at [211, 267] on img at bounding box center [213, 265] width 15 height 16
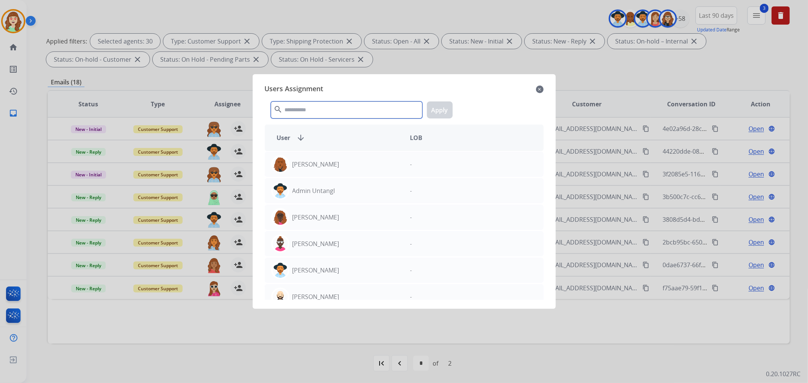
click at [326, 105] on input "text" at bounding box center [346, 109] width 151 height 17
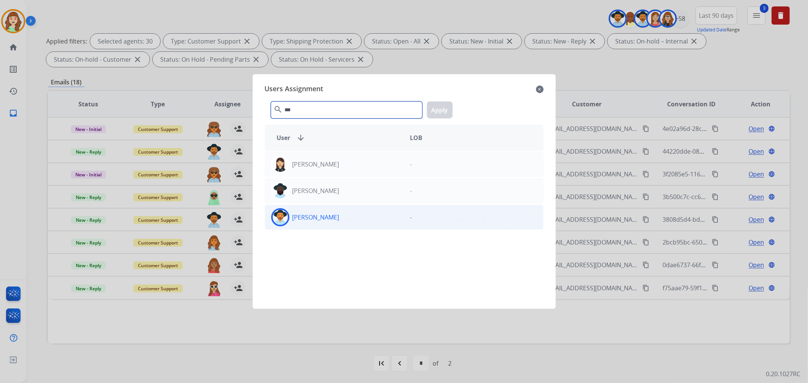
type input "***"
click at [388, 222] on div "[PERSON_NAME]" at bounding box center [334, 217] width 139 height 18
click at [438, 104] on button "Apply" at bounding box center [440, 109] width 26 height 17
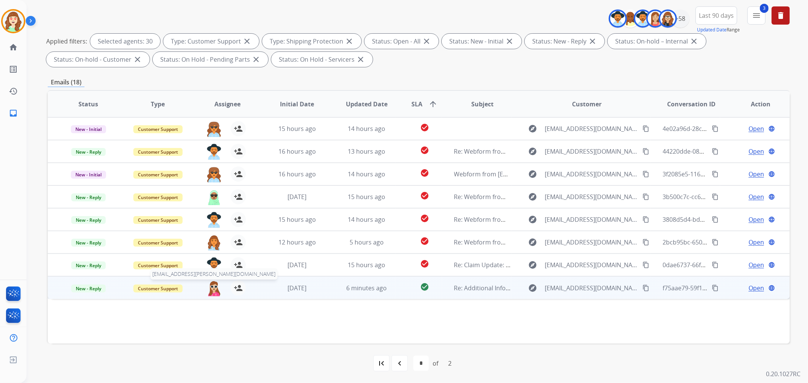
click at [215, 293] on img at bounding box center [213, 289] width 15 height 16
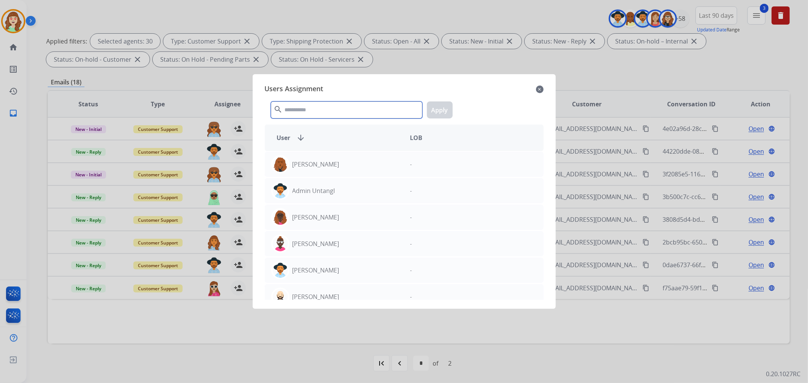
drag, startPoint x: 325, startPoint y: 110, endPoint x: 329, endPoint y: 99, distance: 11.7
click at [324, 107] on input "text" at bounding box center [346, 109] width 151 height 17
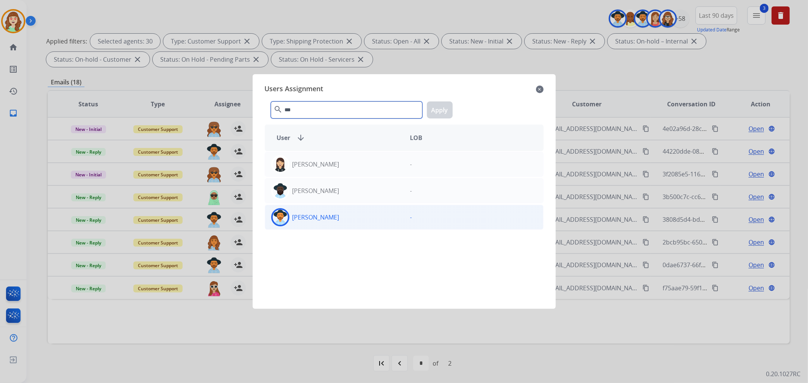
type input "***"
click at [383, 215] on div "[PERSON_NAME]" at bounding box center [334, 217] width 139 height 18
click at [433, 111] on button "Apply" at bounding box center [440, 109] width 26 height 17
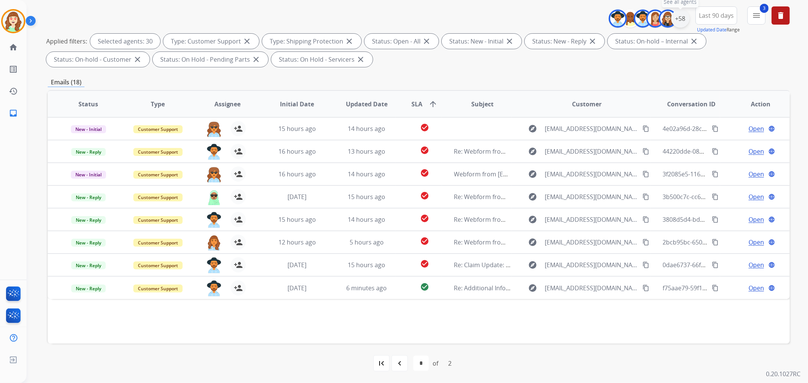
click at [674, 17] on div "+58" at bounding box center [680, 18] width 18 height 18
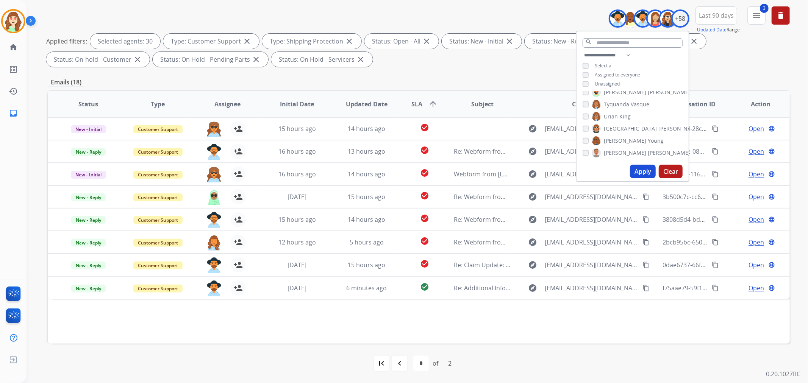
click at [644, 173] on button "Apply" at bounding box center [643, 172] width 26 height 14
select select "*"
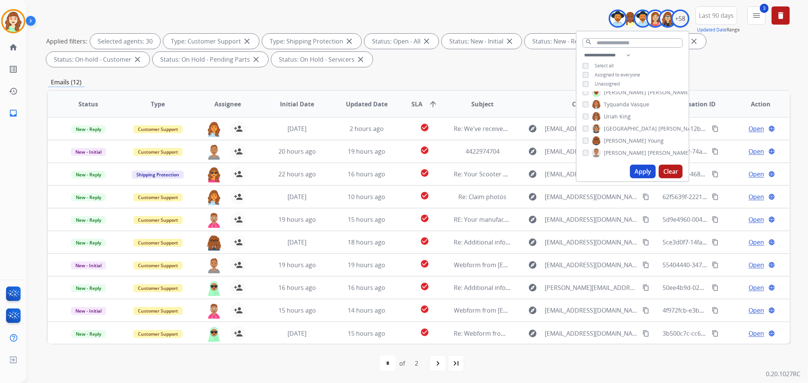
click at [672, 170] on button "Clear" at bounding box center [670, 172] width 24 height 14
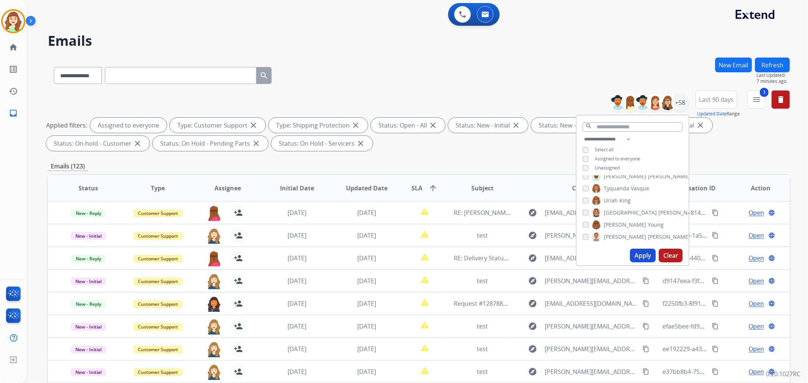
click at [646, 257] on button "Apply" at bounding box center [643, 256] width 26 height 14
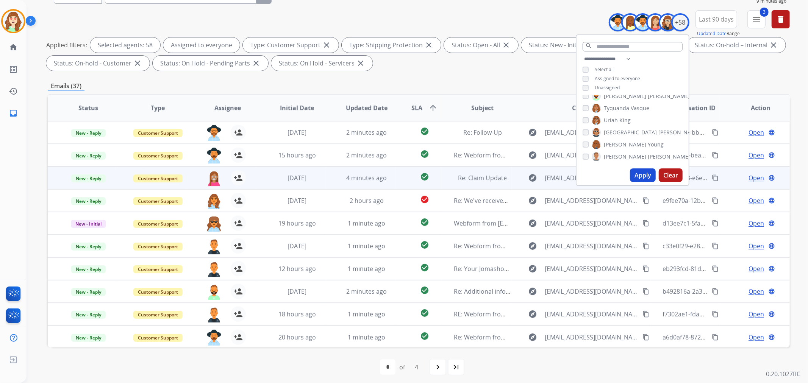
scroll to position [84, 0]
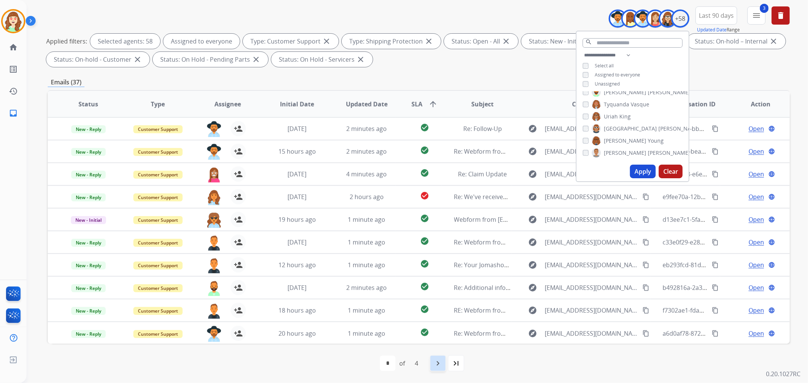
click at [436, 360] on mat-icon "navigate_next" at bounding box center [437, 363] width 9 height 9
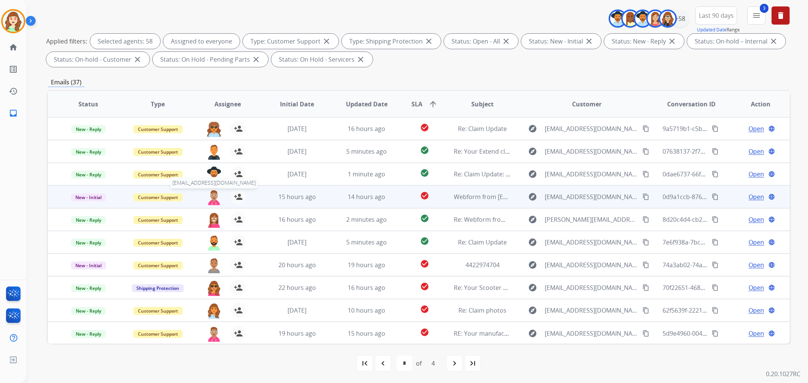
click at [214, 198] on img at bounding box center [213, 197] width 15 height 16
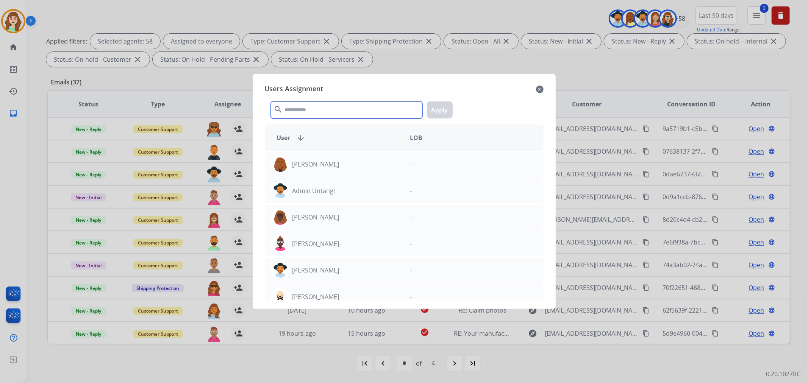
click at [339, 112] on input "text" at bounding box center [346, 109] width 151 height 17
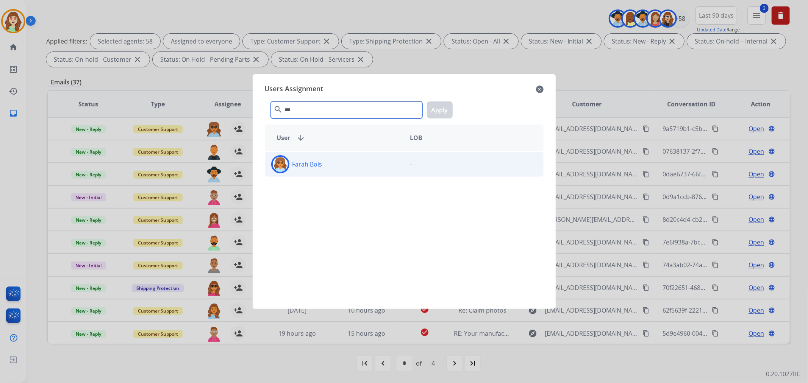
type input "***"
drag, startPoint x: 380, startPoint y: 171, endPoint x: 431, endPoint y: 127, distance: 67.4
click at [380, 170] on div "Farah Bois" at bounding box center [334, 164] width 139 height 18
click at [441, 111] on button "Apply" at bounding box center [440, 109] width 26 height 17
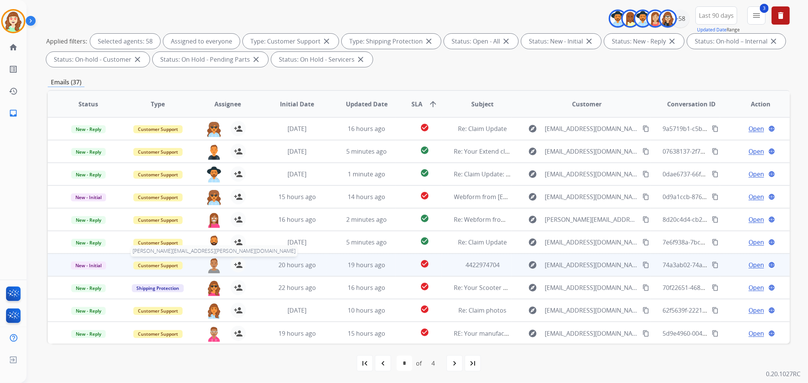
click at [207, 265] on img at bounding box center [213, 265] width 15 height 16
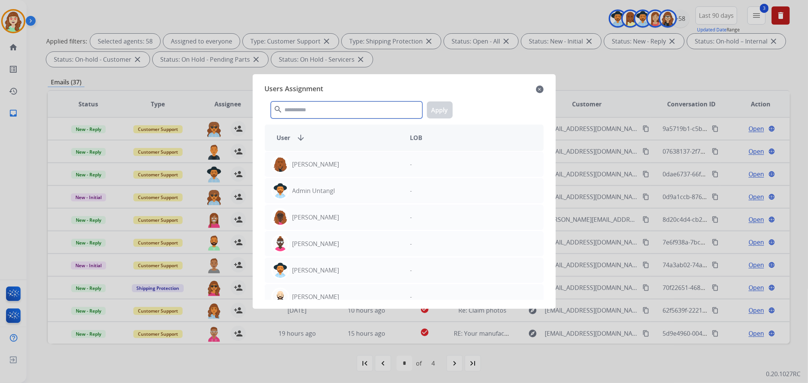
click at [317, 110] on input "text" at bounding box center [346, 109] width 151 height 17
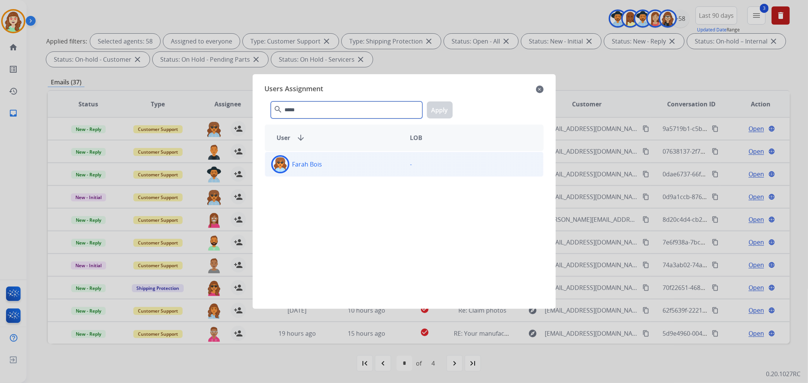
type input "*****"
click at [355, 160] on div "Farah Bois" at bounding box center [334, 164] width 139 height 18
click at [438, 108] on button "Apply" at bounding box center [440, 109] width 26 height 17
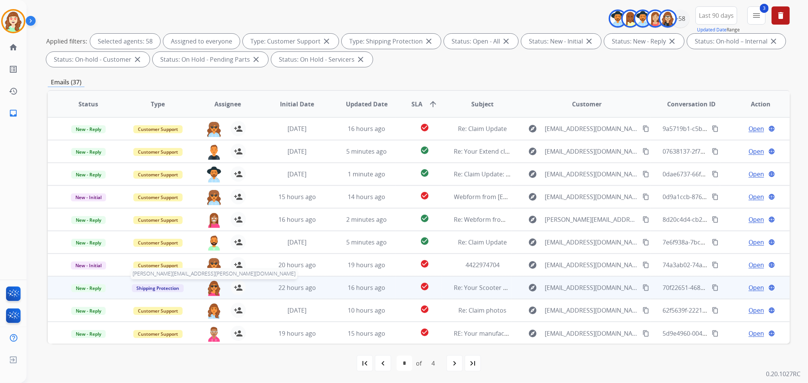
click at [211, 289] on img at bounding box center [213, 288] width 15 height 16
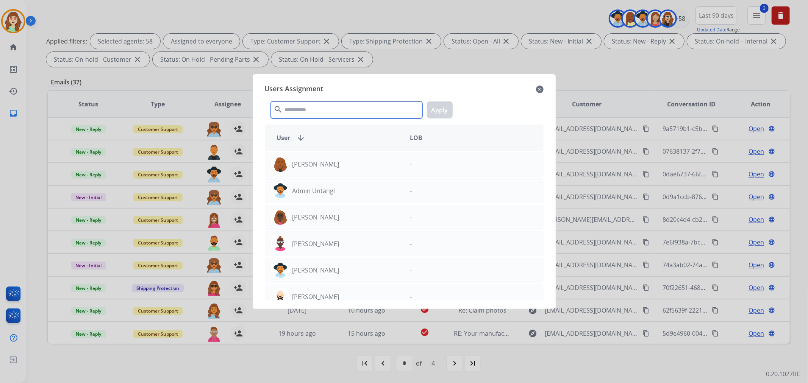
drag, startPoint x: 331, startPoint y: 109, endPoint x: 329, endPoint y: 103, distance: 6.7
click at [331, 107] on input "text" at bounding box center [346, 109] width 151 height 17
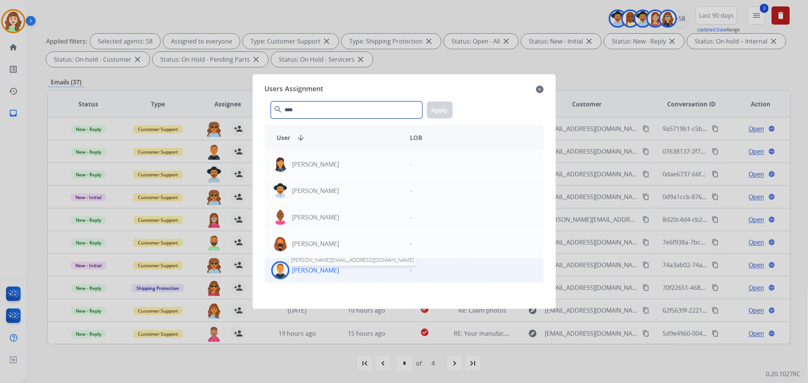
type input "****"
click at [323, 273] on p "[PERSON_NAME]" at bounding box center [315, 270] width 47 height 9
click at [446, 109] on button "Apply" at bounding box center [440, 109] width 26 height 17
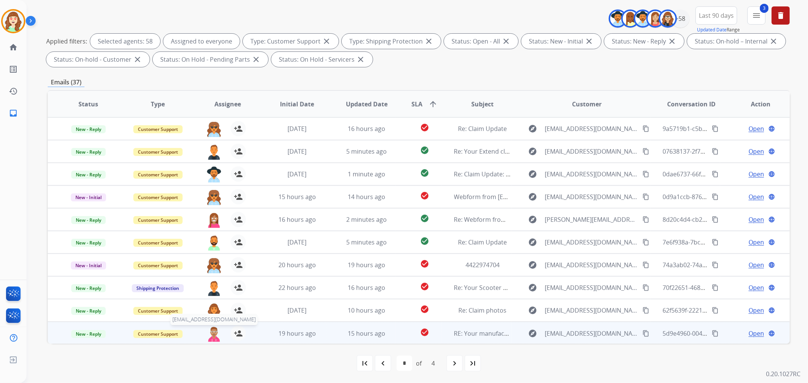
click at [211, 336] on img at bounding box center [213, 334] width 15 height 16
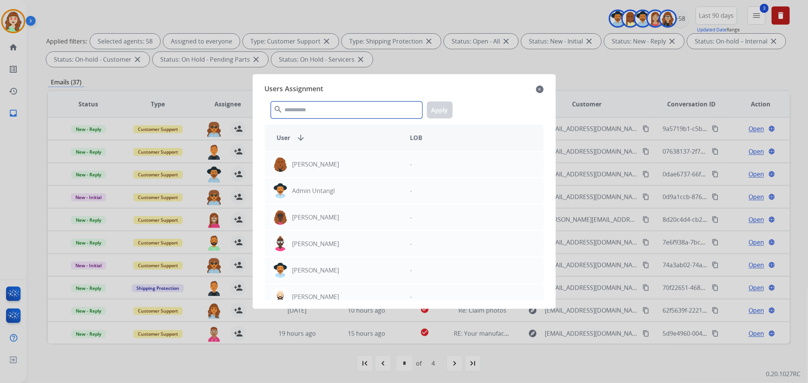
click at [353, 110] on input "text" at bounding box center [346, 109] width 151 height 17
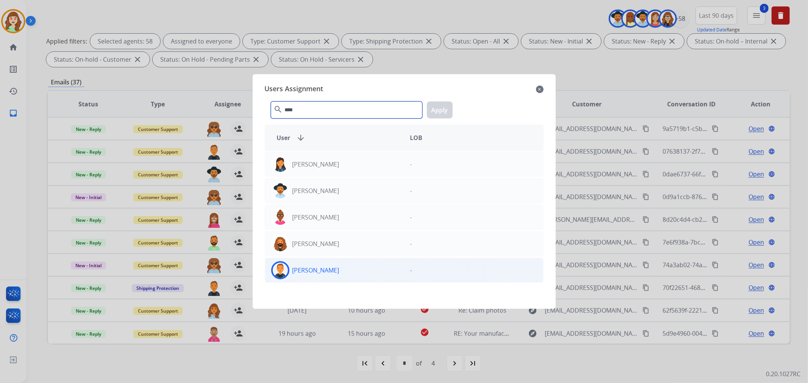
type input "****"
click at [370, 277] on div "[PERSON_NAME]" at bounding box center [334, 270] width 139 height 18
click at [437, 108] on button "Apply" at bounding box center [440, 109] width 26 height 17
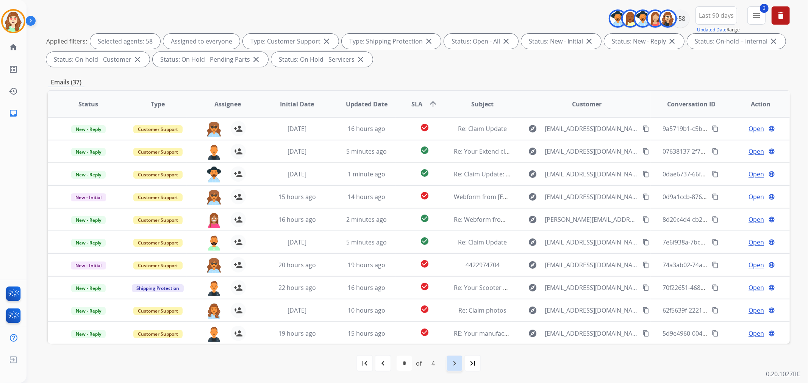
click at [449, 361] on div "navigate_next" at bounding box center [454, 363] width 17 height 17
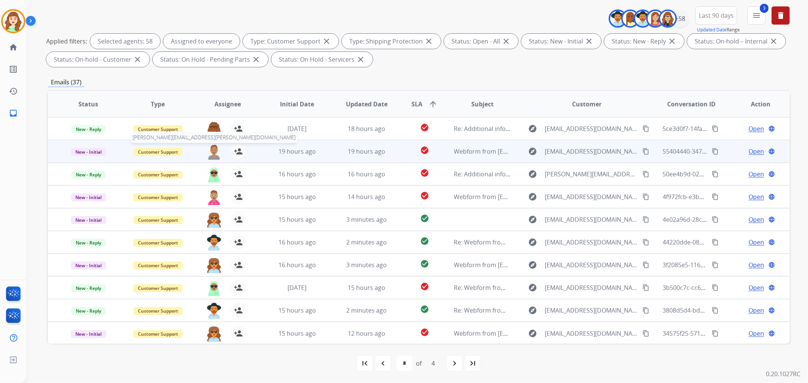
click at [210, 152] on img at bounding box center [213, 152] width 15 height 16
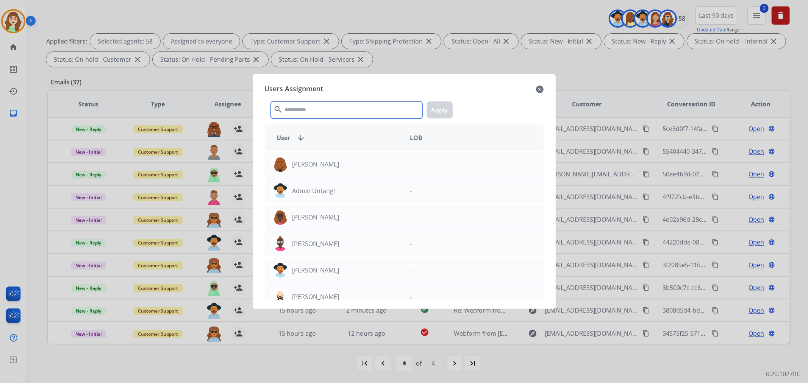
click at [329, 112] on input "text" at bounding box center [346, 109] width 151 height 17
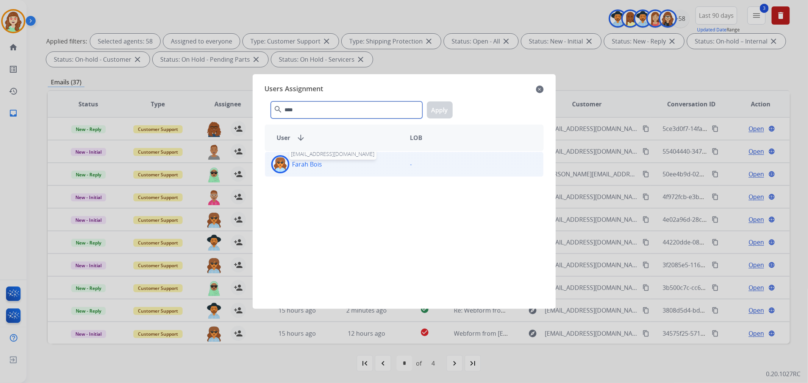
type input "****"
click at [317, 164] on p "Farah Bois" at bounding box center [307, 164] width 30 height 9
click at [438, 108] on button "Apply" at bounding box center [440, 109] width 26 height 17
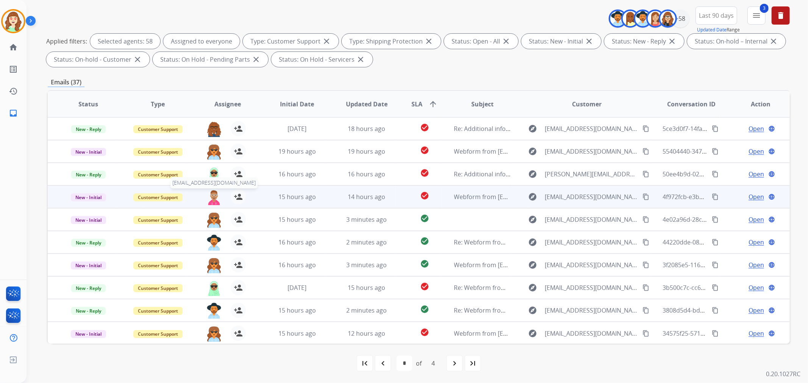
click at [211, 200] on img at bounding box center [213, 197] width 15 height 16
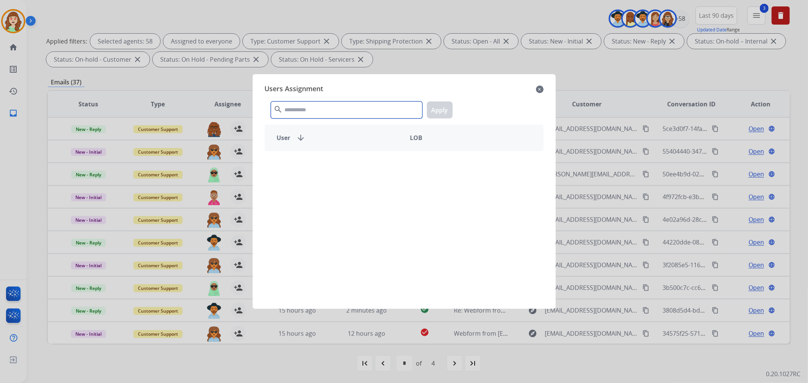
drag, startPoint x: 356, startPoint y: 108, endPoint x: 360, endPoint y: 99, distance: 9.7
click at [357, 105] on input "text" at bounding box center [346, 109] width 151 height 17
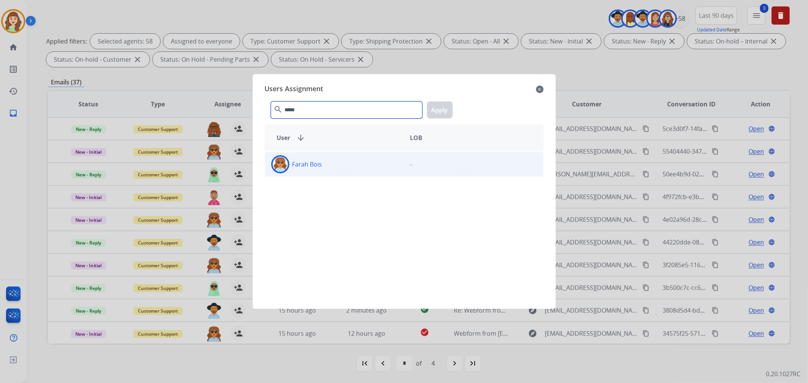
type input "*****"
click at [346, 172] on div "Farah Bois" at bounding box center [334, 164] width 139 height 18
drag, startPoint x: 437, startPoint y: 111, endPoint x: 432, endPoint y: 111, distance: 4.6
click at [438, 111] on button "Apply" at bounding box center [440, 109] width 26 height 17
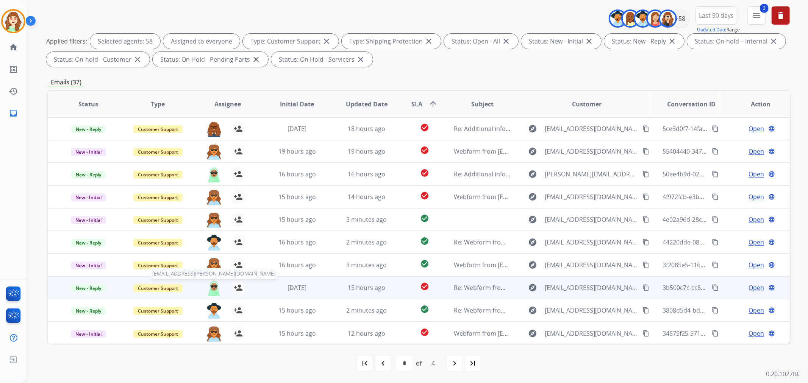
click at [211, 290] on img at bounding box center [213, 288] width 15 height 16
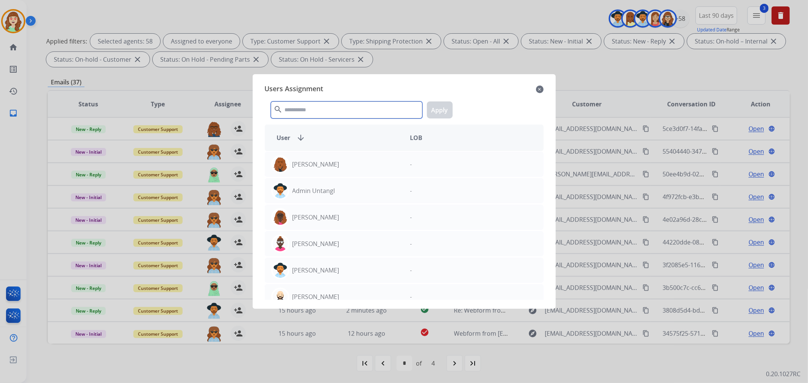
click at [313, 109] on input "text" at bounding box center [346, 109] width 151 height 17
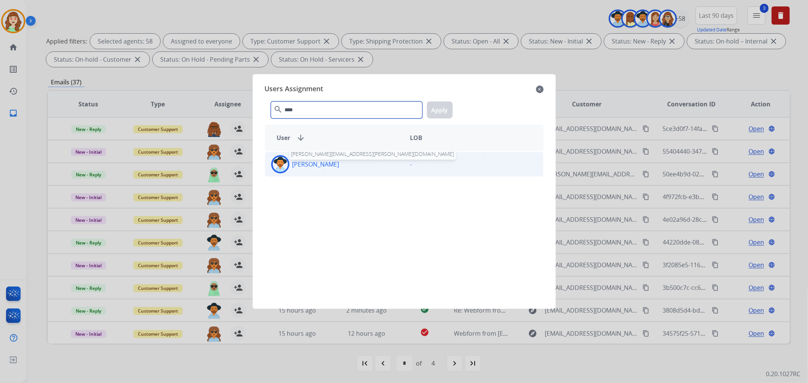
type input "****"
click at [311, 161] on p "[PERSON_NAME]" at bounding box center [315, 164] width 47 height 9
click at [438, 108] on button "Apply" at bounding box center [440, 109] width 26 height 17
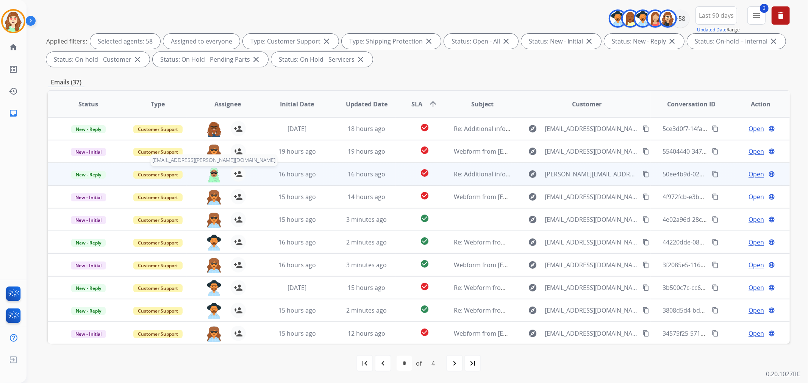
click at [210, 173] on img at bounding box center [213, 175] width 15 height 16
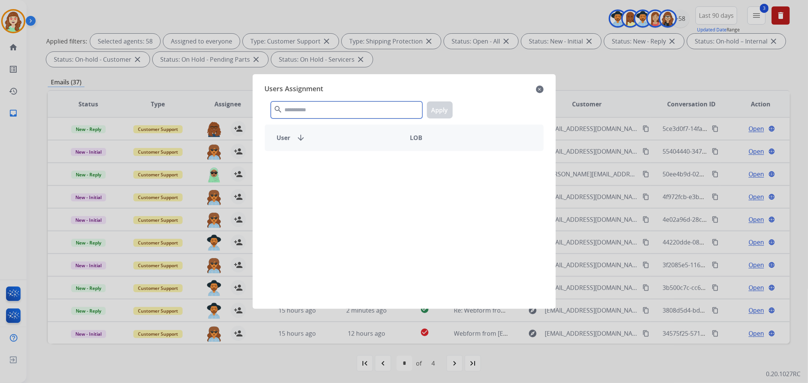
click at [343, 113] on input "text" at bounding box center [346, 109] width 151 height 17
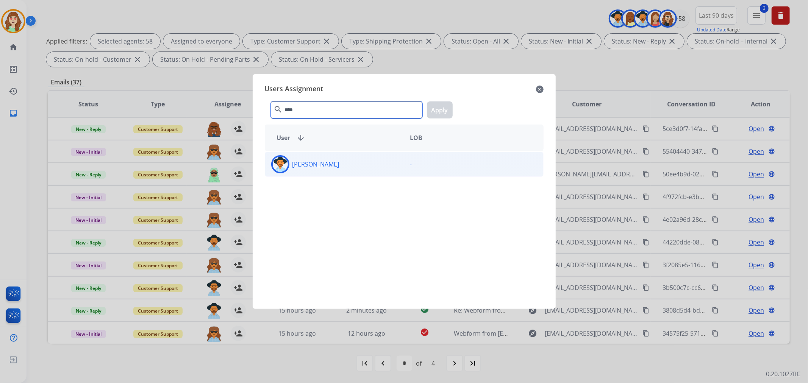
type input "****"
drag, startPoint x: 379, startPoint y: 164, endPoint x: 473, endPoint y: 122, distance: 103.3
click at [380, 163] on div "[PERSON_NAME]" at bounding box center [334, 164] width 139 height 18
click at [445, 110] on button "Apply" at bounding box center [440, 109] width 26 height 17
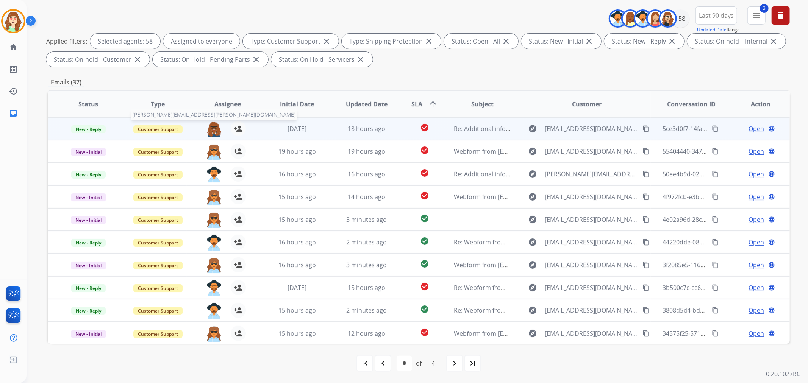
click at [212, 125] on img at bounding box center [213, 129] width 15 height 16
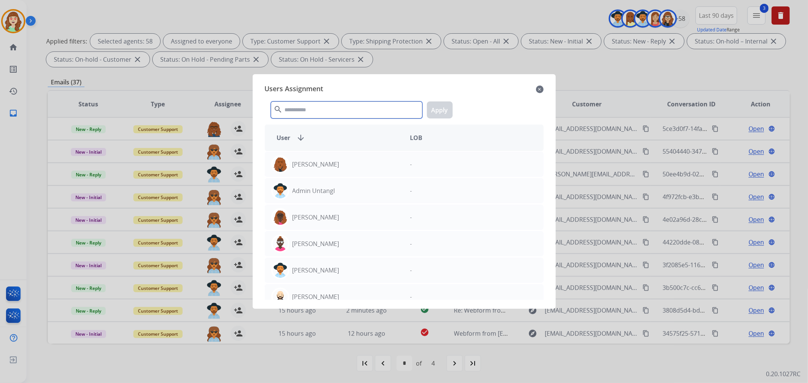
click at [339, 109] on input "text" at bounding box center [346, 109] width 151 height 17
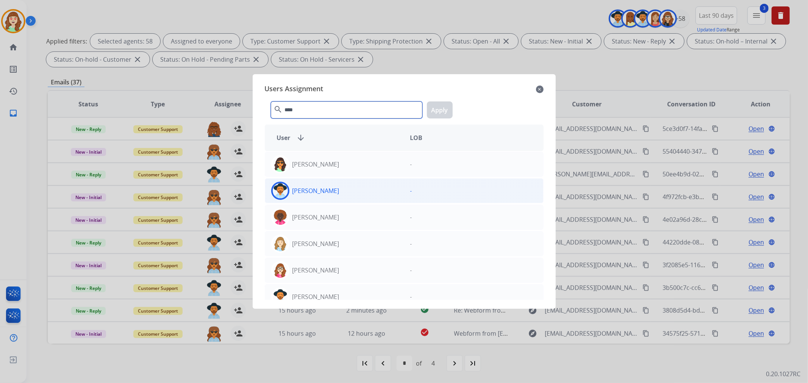
type input "****"
click at [399, 192] on div "[PERSON_NAME]" at bounding box center [334, 191] width 139 height 18
drag, startPoint x: 435, startPoint y: 111, endPoint x: 434, endPoint y: 115, distance: 3.8
click at [435, 111] on button "Apply" at bounding box center [440, 109] width 26 height 17
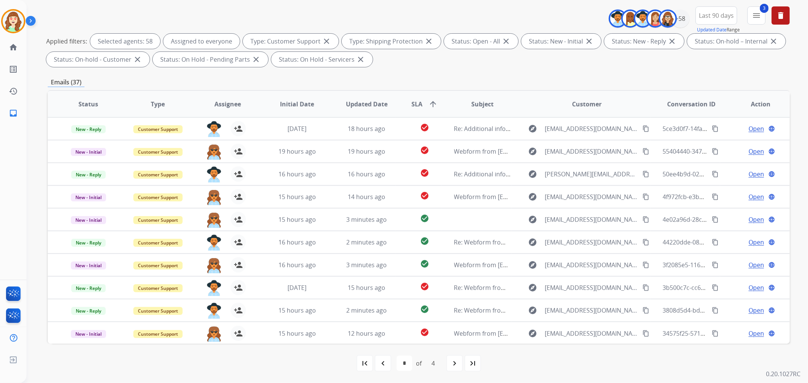
drag, startPoint x: 452, startPoint y: 367, endPoint x: 465, endPoint y: 363, distance: 13.4
click at [452, 365] on mat-icon "navigate_next" at bounding box center [454, 363] width 9 height 9
select select "*"
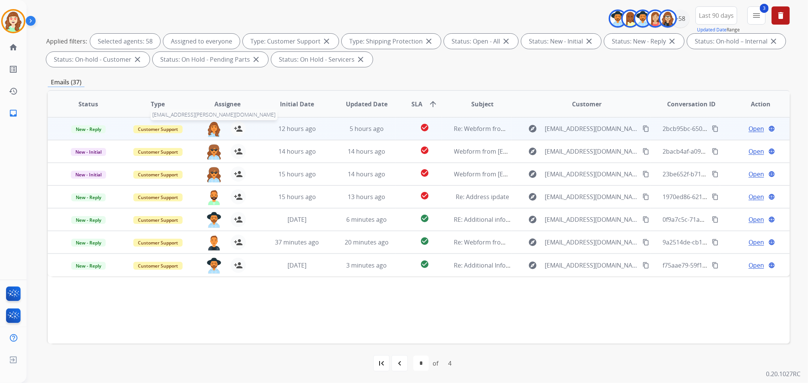
click at [210, 131] on img at bounding box center [213, 129] width 15 height 16
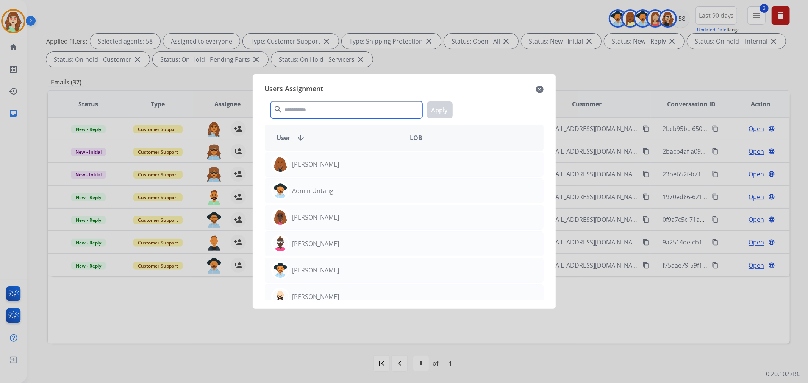
drag, startPoint x: 329, startPoint y: 105, endPoint x: 335, endPoint y: 90, distance: 16.6
click at [332, 92] on div "Users Assignment close search Apply User arrow_downward LOB [PERSON_NAME] - Adm…" at bounding box center [404, 191] width 291 height 223
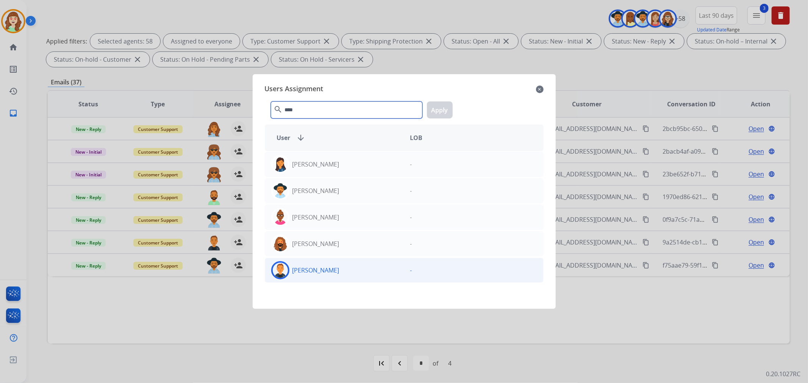
type input "****"
click at [357, 268] on div "[PERSON_NAME]" at bounding box center [334, 270] width 139 height 18
click at [443, 107] on button "Apply" at bounding box center [440, 109] width 26 height 17
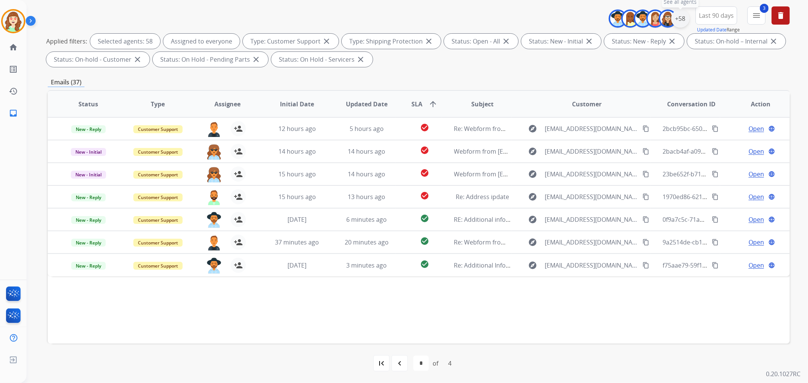
click at [683, 19] on div "+58" at bounding box center [680, 18] width 18 height 18
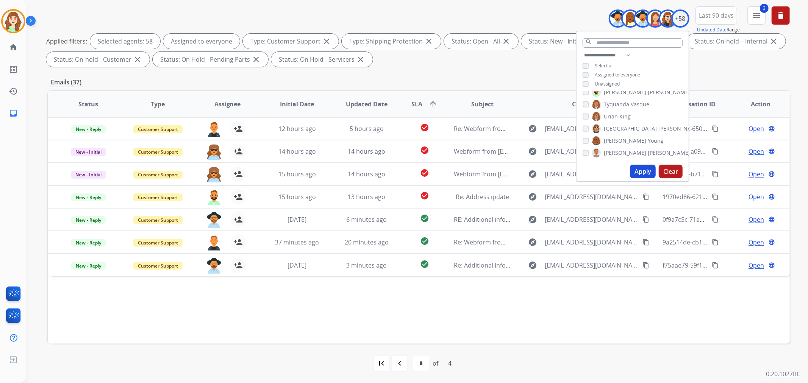
drag, startPoint x: 641, startPoint y: 172, endPoint x: 637, endPoint y: 133, distance: 38.9
click at [641, 171] on button "Apply" at bounding box center [643, 172] width 26 height 14
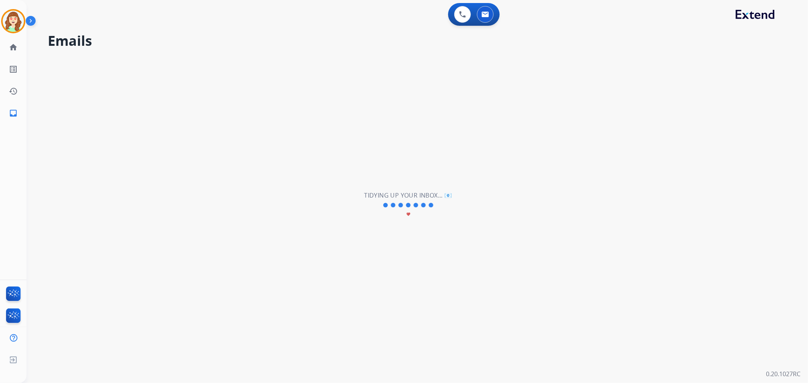
scroll to position [0, 0]
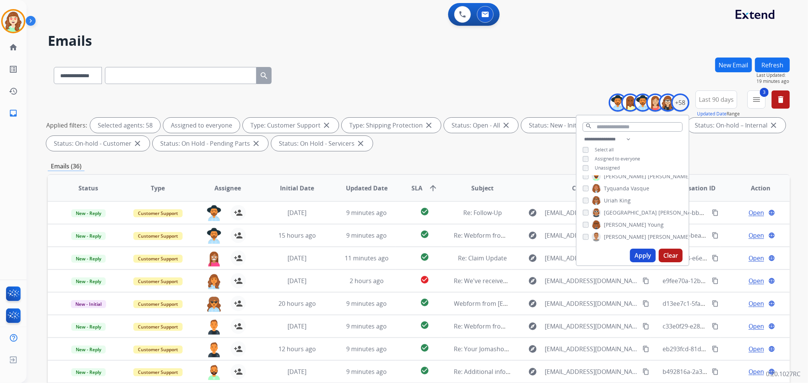
click at [644, 255] on button "Apply" at bounding box center [643, 256] width 26 height 14
click at [619, 127] on input "text" at bounding box center [632, 126] width 100 height 9
click at [669, 253] on button "Clear" at bounding box center [670, 256] width 24 height 14
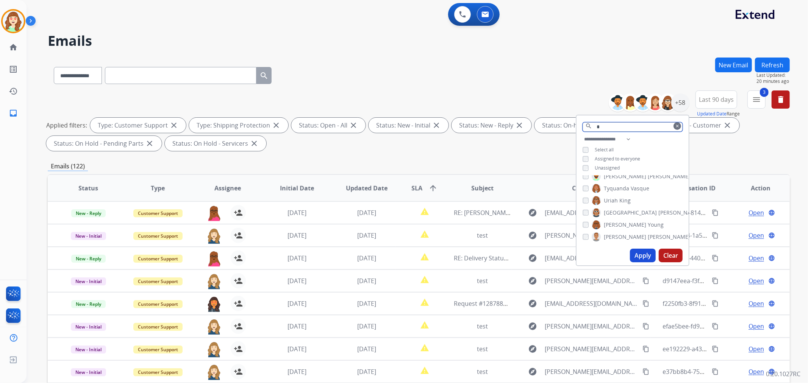
click at [605, 126] on input "*" at bounding box center [632, 126] width 100 height 9
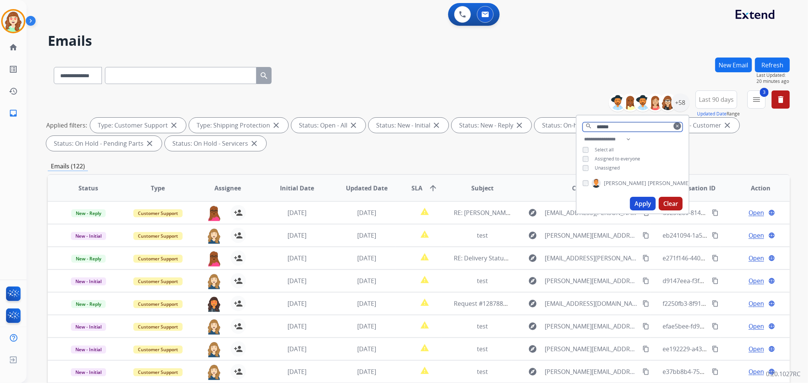
type input "******"
drag, startPoint x: 637, startPoint y: 202, endPoint x: 633, endPoint y: 198, distance: 4.6
click at [637, 201] on button "Apply" at bounding box center [643, 204] width 26 height 14
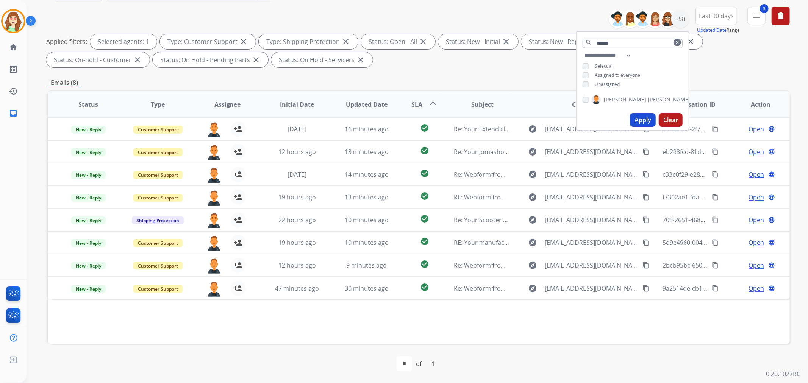
scroll to position [84, 0]
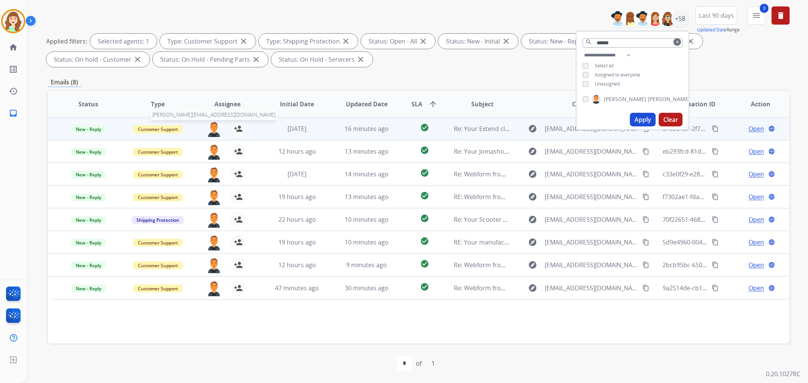
click at [212, 128] on img at bounding box center [213, 129] width 15 height 16
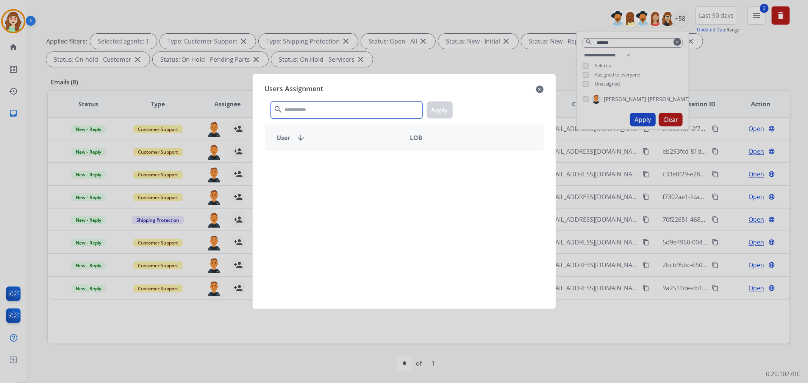
click at [351, 109] on input "text" at bounding box center [346, 109] width 151 height 17
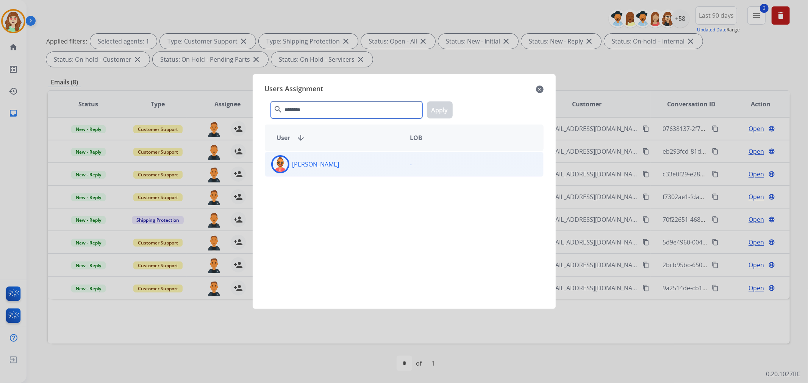
type input "*******"
click at [404, 166] on div "-" at bounding box center [473, 164] width 139 height 18
click at [440, 111] on button "Apply" at bounding box center [440, 109] width 26 height 17
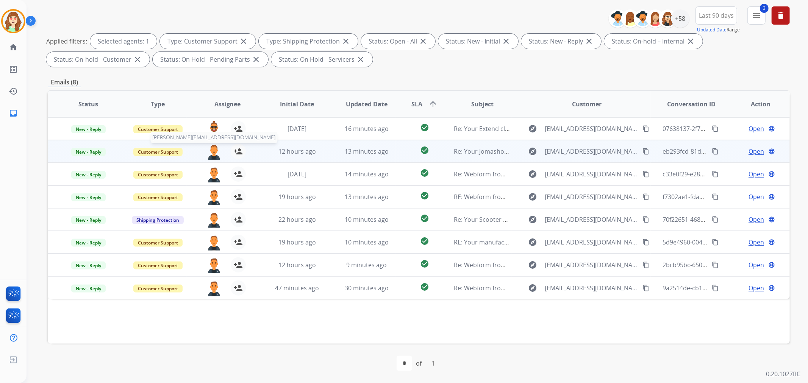
click at [214, 148] on img at bounding box center [213, 152] width 15 height 16
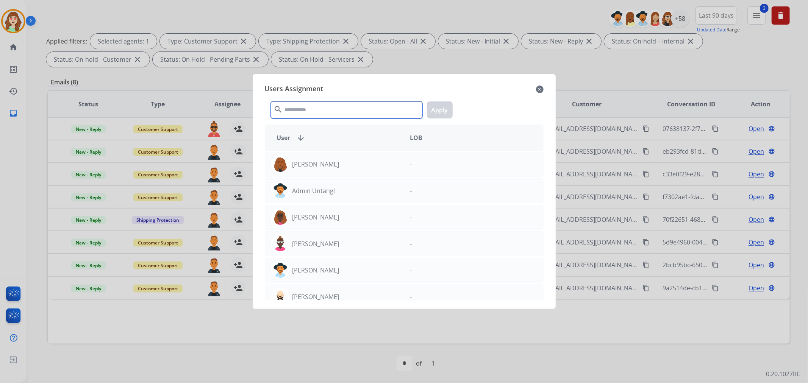
click at [325, 112] on input "text" at bounding box center [346, 109] width 151 height 17
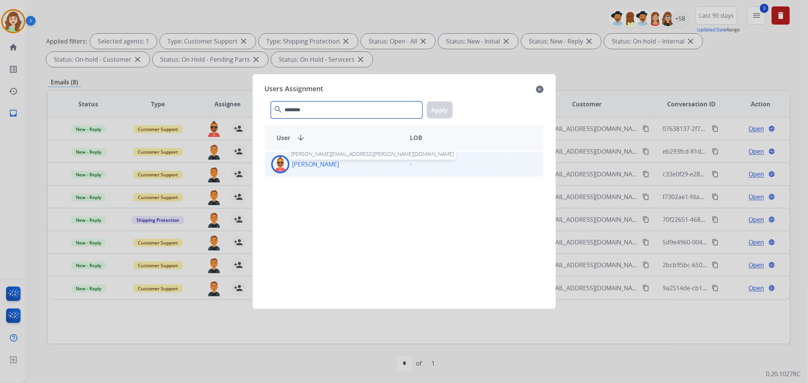
type input "*******"
click at [319, 168] on p "[PERSON_NAME]" at bounding box center [315, 164] width 47 height 9
click at [449, 108] on button "Apply" at bounding box center [440, 109] width 26 height 17
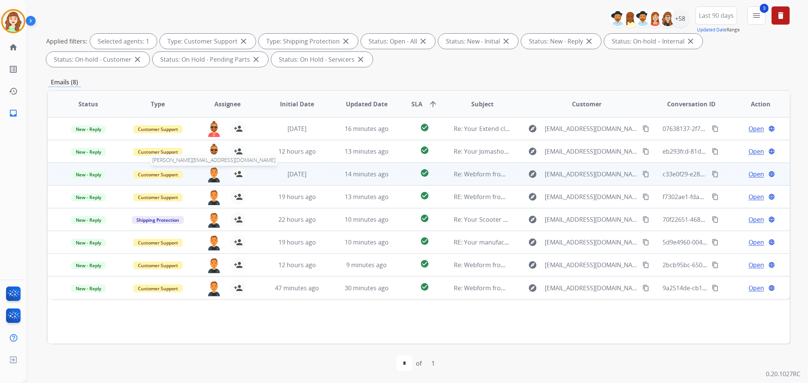
click at [207, 171] on img at bounding box center [213, 175] width 15 height 16
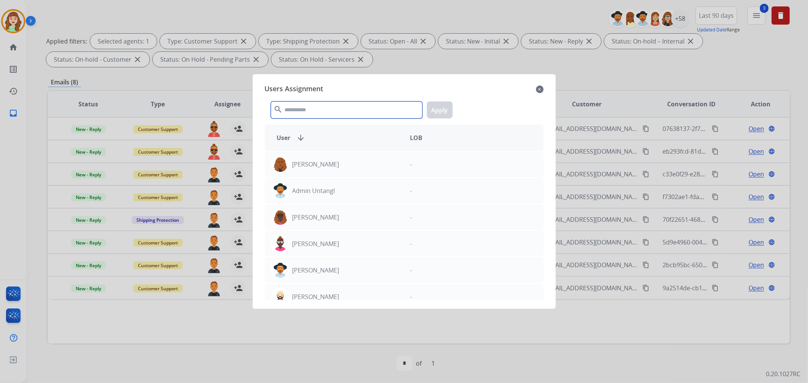
click at [407, 107] on input "text" at bounding box center [346, 109] width 151 height 17
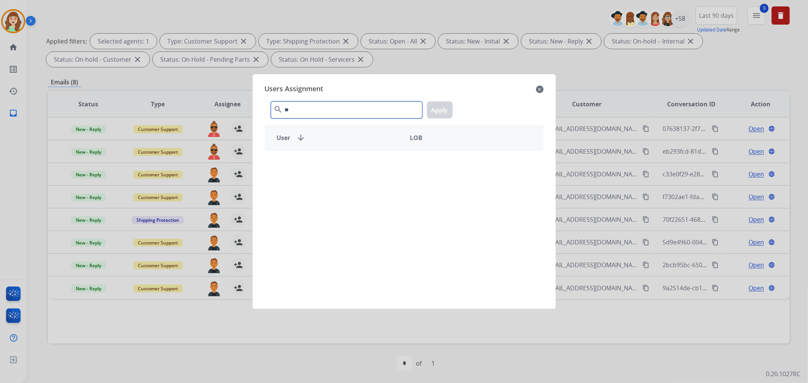
type input "*"
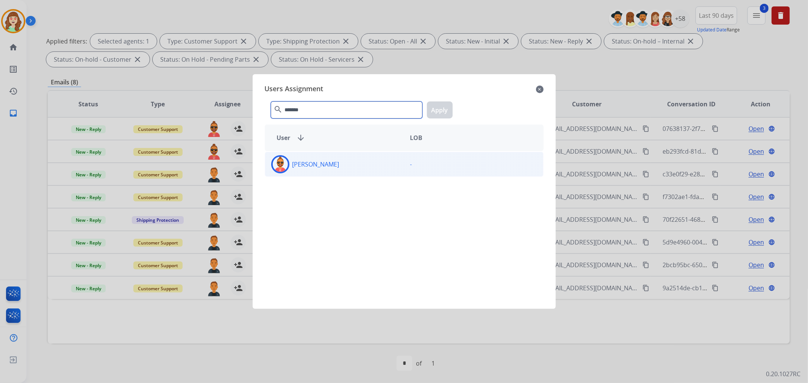
type input "*******"
click at [362, 168] on div "[PERSON_NAME]" at bounding box center [334, 164] width 139 height 18
click at [445, 105] on button "Apply" at bounding box center [440, 109] width 26 height 17
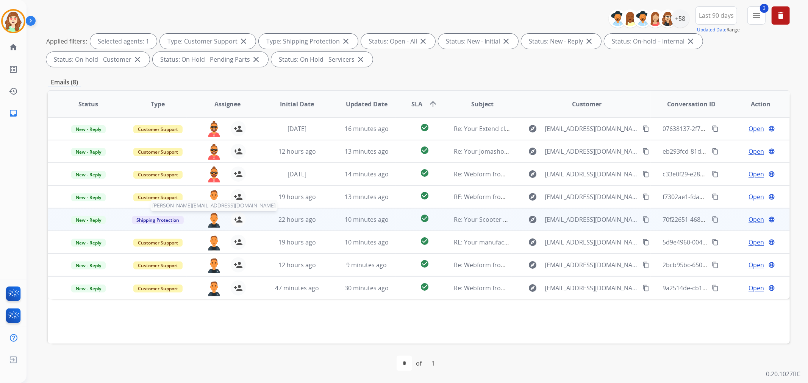
click at [215, 215] on img at bounding box center [213, 220] width 15 height 16
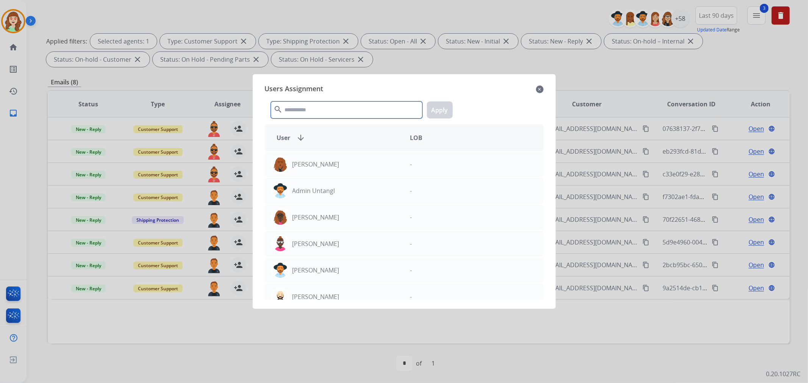
click at [372, 114] on input "text" at bounding box center [346, 109] width 151 height 17
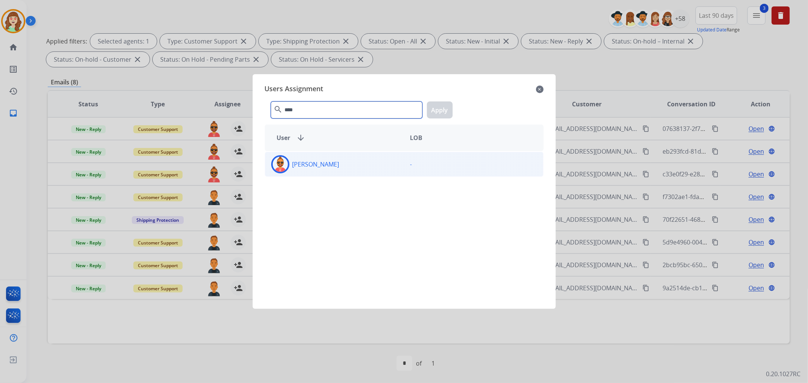
type input "****"
drag, startPoint x: 389, startPoint y: 161, endPoint x: 393, endPoint y: 162, distance: 4.0
click at [390, 162] on div "[PERSON_NAME]" at bounding box center [334, 164] width 139 height 18
click at [447, 105] on button "Apply" at bounding box center [440, 109] width 26 height 17
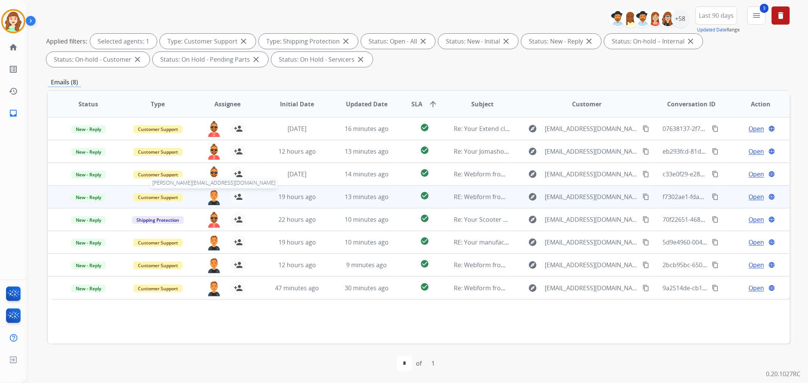
click at [212, 196] on img at bounding box center [213, 197] width 15 height 16
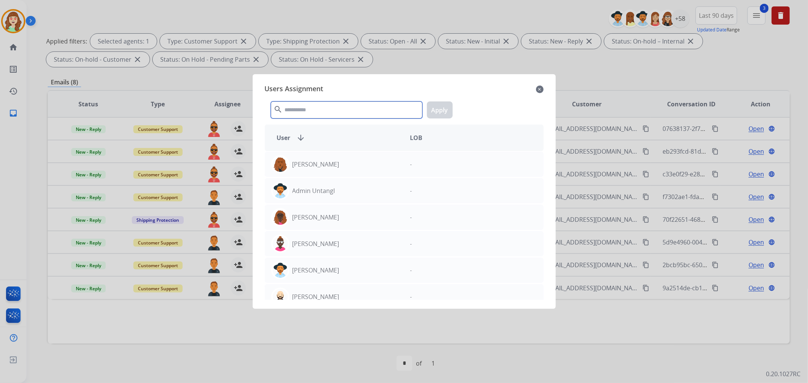
click at [336, 107] on input "text" at bounding box center [346, 109] width 151 height 17
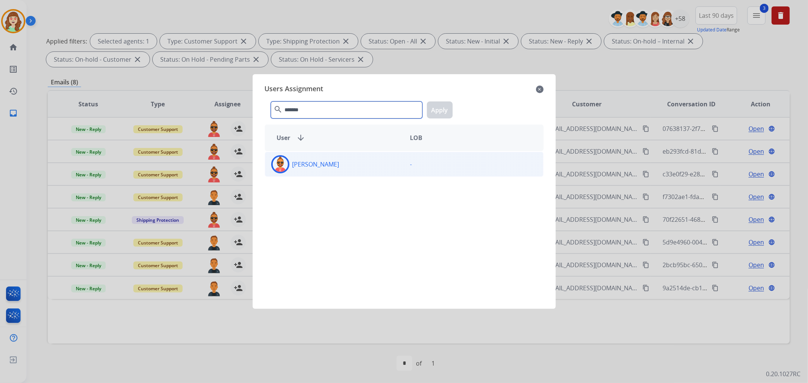
type input "*******"
click at [361, 162] on div "[PERSON_NAME]" at bounding box center [334, 164] width 139 height 18
click at [443, 110] on button "Apply" at bounding box center [440, 109] width 26 height 17
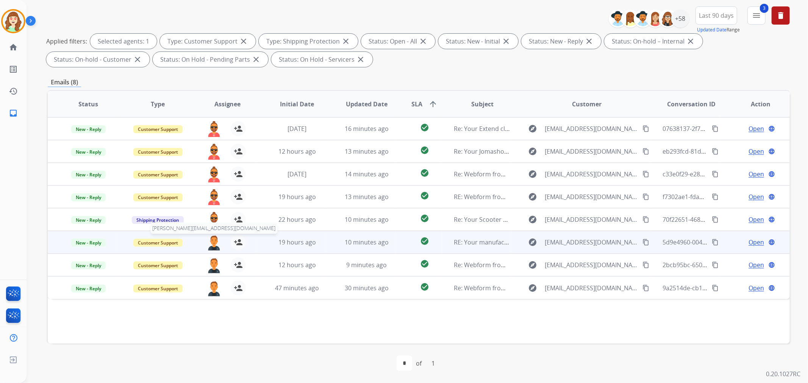
click at [212, 237] on img at bounding box center [213, 243] width 15 height 16
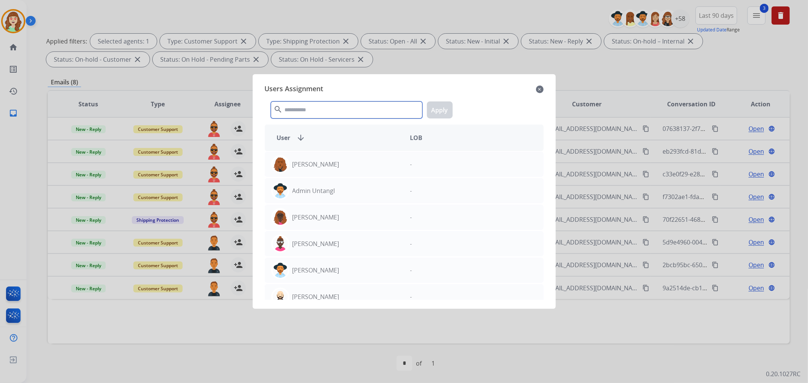
click at [350, 105] on input "text" at bounding box center [346, 109] width 151 height 17
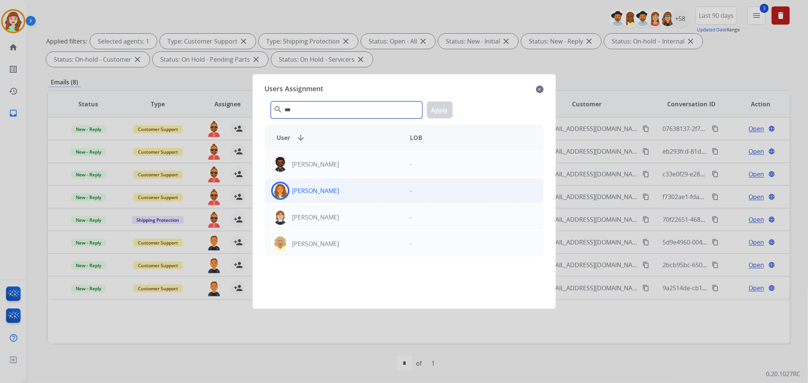
type input "***"
click at [384, 195] on div "[PERSON_NAME]" at bounding box center [334, 191] width 139 height 18
click at [435, 110] on button "Apply" at bounding box center [440, 109] width 26 height 17
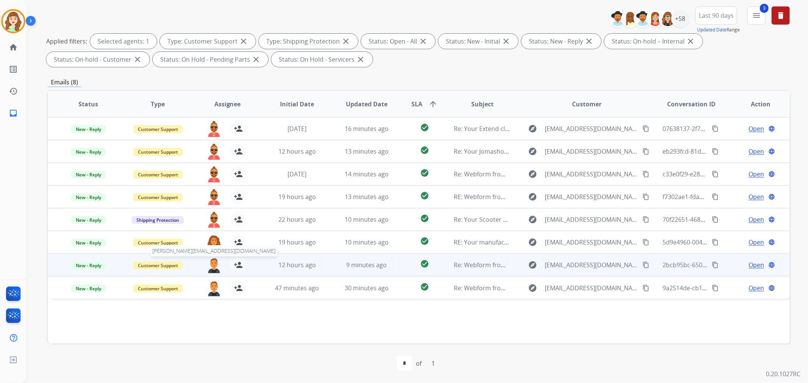
click at [209, 267] on img at bounding box center [213, 265] width 15 height 16
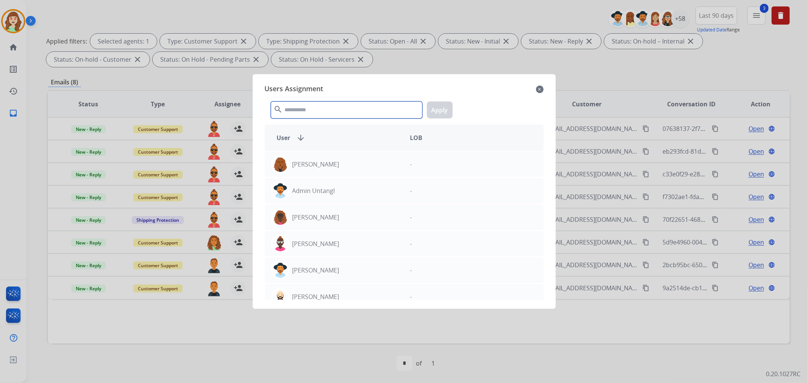
drag, startPoint x: 315, startPoint y: 109, endPoint x: 319, endPoint y: 101, distance: 8.8
click at [315, 108] on input "text" at bounding box center [346, 109] width 151 height 17
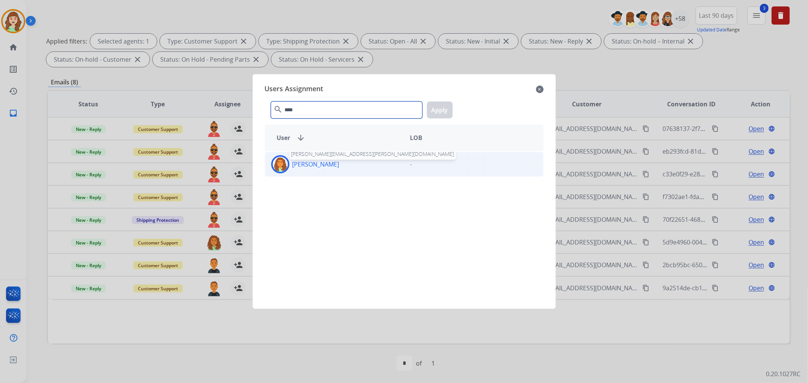
type input "****"
click at [310, 167] on p "[PERSON_NAME]" at bounding box center [315, 164] width 47 height 9
drag, startPoint x: 445, startPoint y: 107, endPoint x: 423, endPoint y: 122, distance: 27.1
click at [445, 107] on button "Apply" at bounding box center [440, 109] width 26 height 17
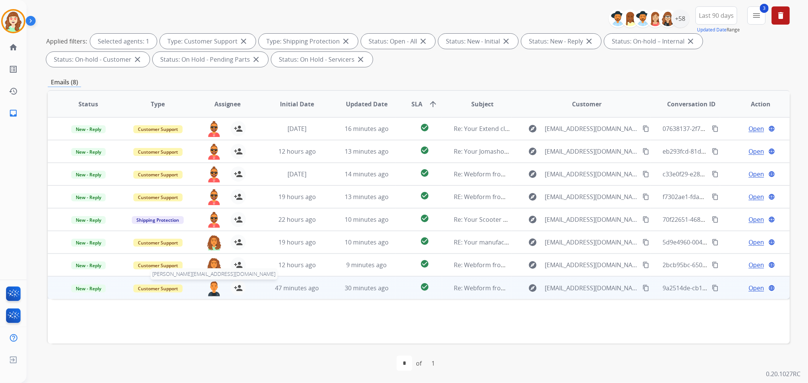
click at [211, 293] on img at bounding box center [213, 289] width 15 height 16
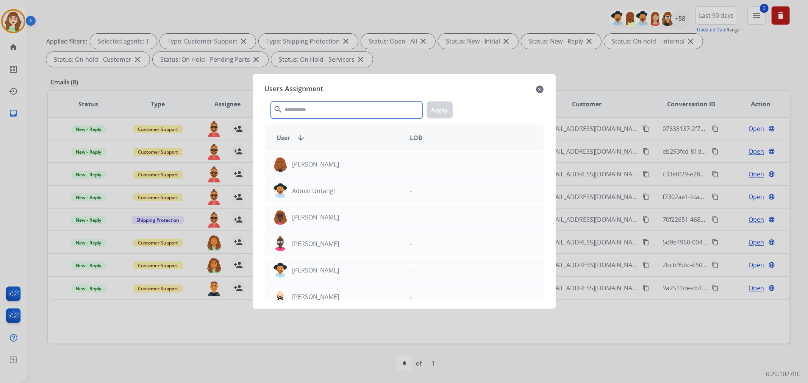
drag, startPoint x: 342, startPoint y: 112, endPoint x: 351, endPoint y: 110, distance: 9.4
click at [349, 111] on input "text" at bounding box center [346, 109] width 151 height 17
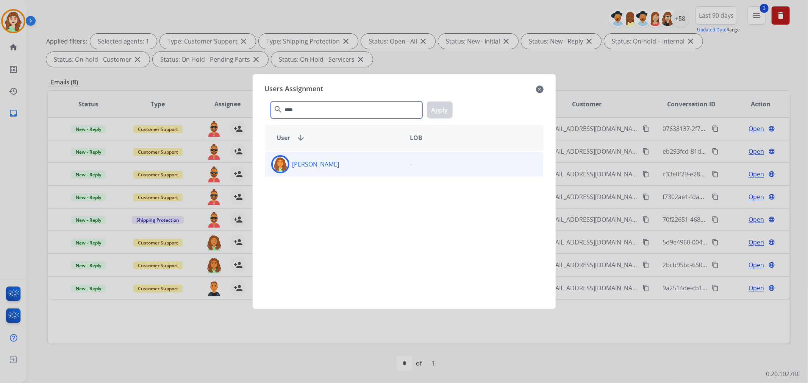
type input "****"
click at [347, 161] on div "[PERSON_NAME]" at bounding box center [334, 164] width 139 height 18
click at [446, 111] on button "Apply" at bounding box center [440, 109] width 26 height 17
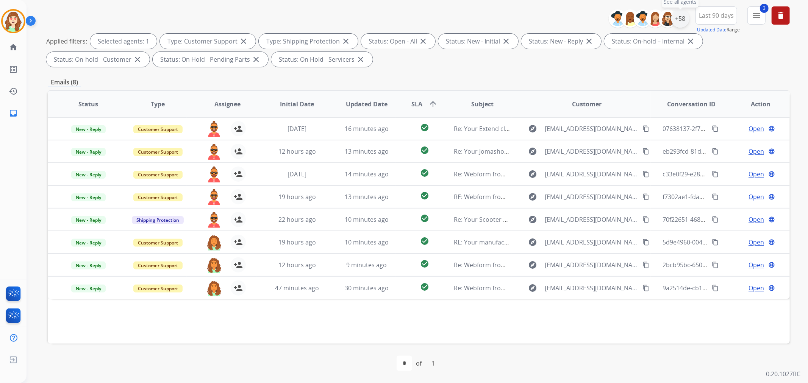
click at [679, 16] on div "+58" at bounding box center [680, 18] width 18 height 18
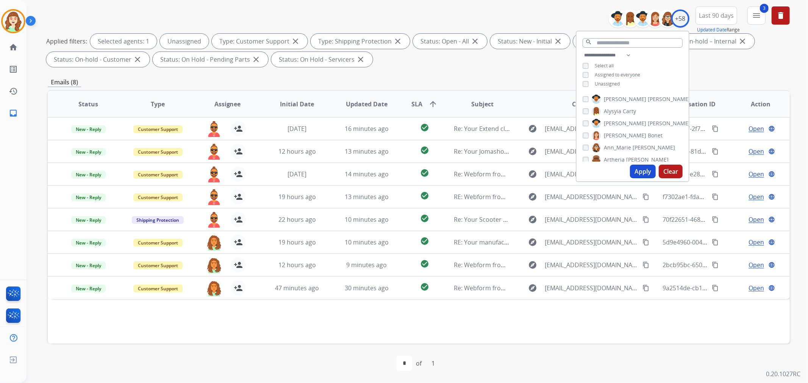
click at [641, 167] on button "Apply" at bounding box center [643, 172] width 26 height 14
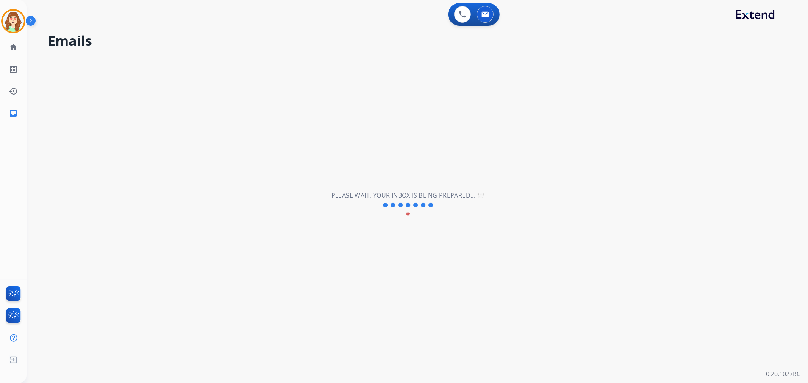
scroll to position [0, 0]
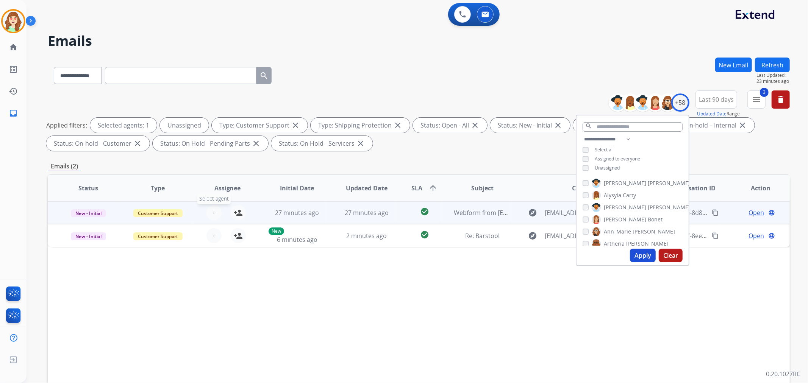
click at [213, 211] on span "+" at bounding box center [213, 212] width 3 height 9
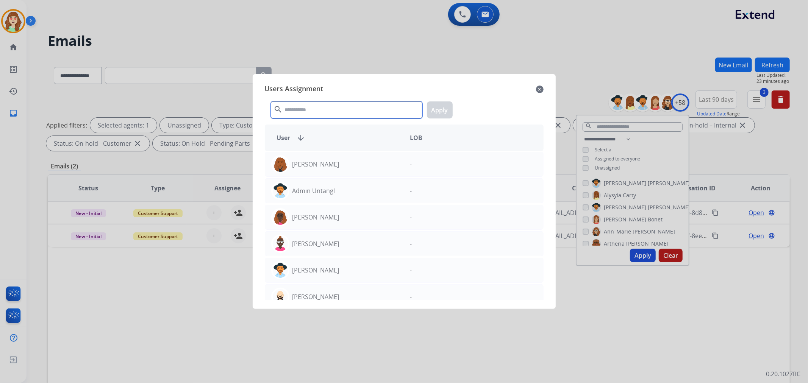
click at [337, 114] on input "text" at bounding box center [346, 109] width 151 height 17
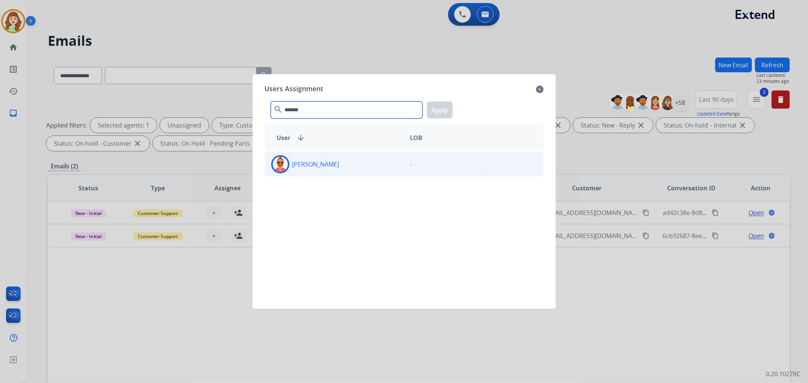
type input "*******"
drag, startPoint x: 350, startPoint y: 168, endPoint x: 418, endPoint y: 123, distance: 82.2
click at [351, 165] on div "[PERSON_NAME]" at bounding box center [334, 164] width 139 height 18
click at [435, 105] on button "Apply" at bounding box center [440, 109] width 26 height 17
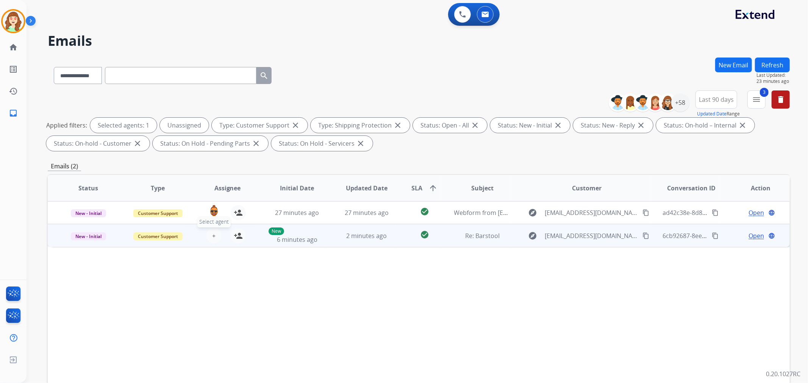
click at [214, 236] on button "+ Select agent" at bounding box center [213, 235] width 15 height 15
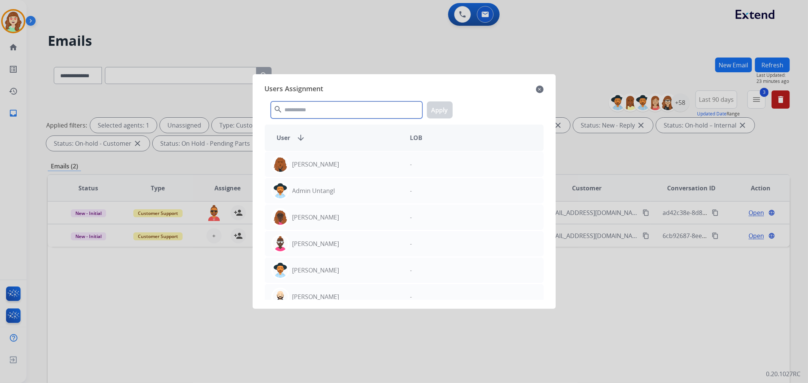
drag, startPoint x: 339, startPoint y: 109, endPoint x: 352, endPoint y: 107, distance: 13.4
click at [339, 109] on input "text" at bounding box center [346, 109] width 151 height 17
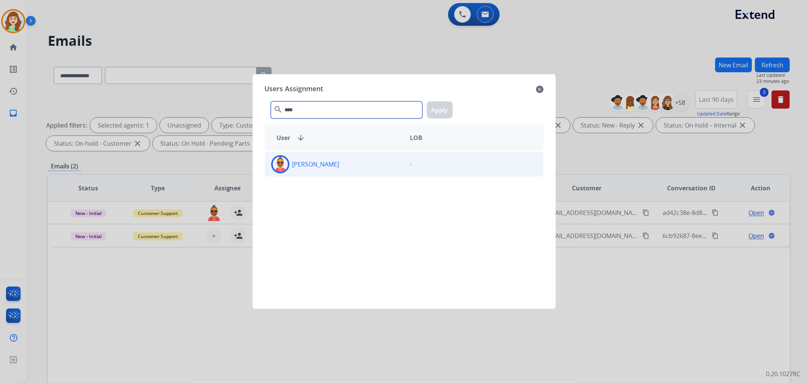
type input "****"
drag, startPoint x: 350, startPoint y: 168, endPoint x: 402, endPoint y: 134, distance: 62.8
click at [350, 168] on div "[PERSON_NAME]" at bounding box center [334, 164] width 139 height 18
drag, startPoint x: 434, startPoint y: 110, endPoint x: 440, endPoint y: 108, distance: 6.7
click at [438, 109] on button "Apply" at bounding box center [440, 109] width 26 height 17
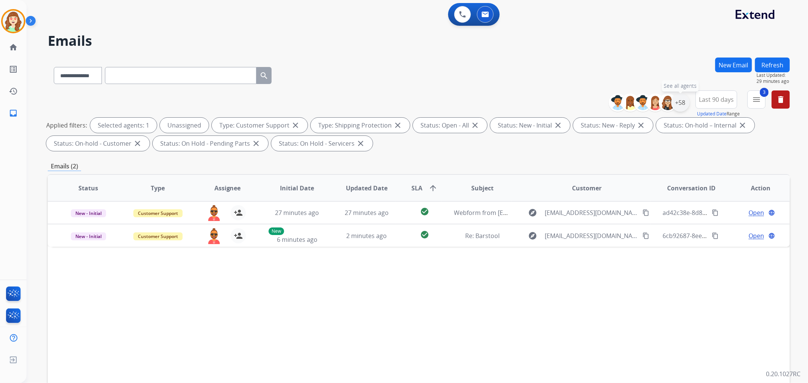
click at [677, 99] on div "+58" at bounding box center [680, 103] width 18 height 18
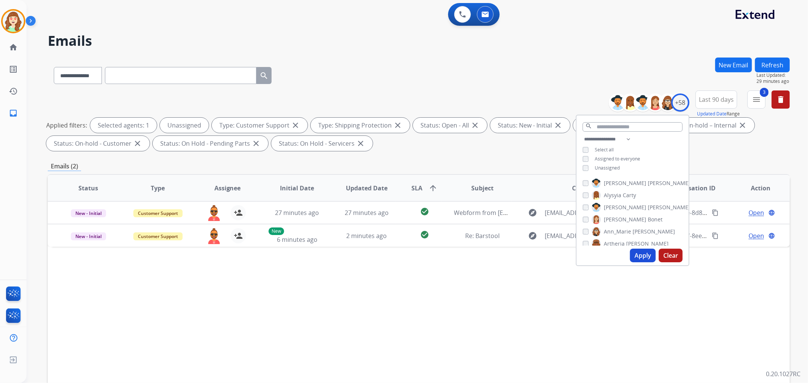
click at [642, 256] on button "Apply" at bounding box center [643, 256] width 26 height 14
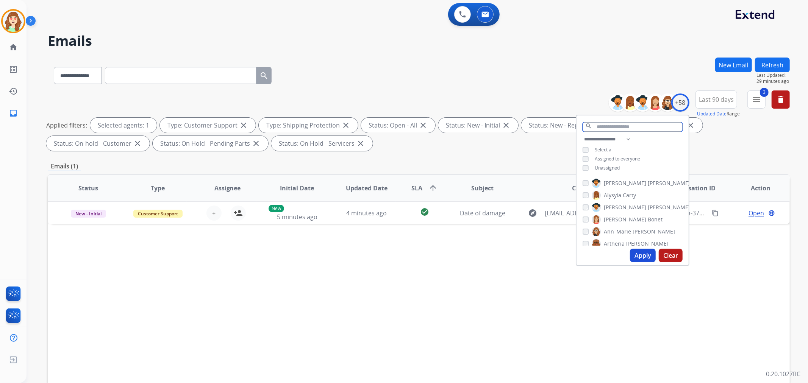
drag, startPoint x: 612, startPoint y: 129, endPoint x: 661, endPoint y: 78, distance: 71.8
click at [612, 125] on input "text" at bounding box center [632, 126] width 100 height 9
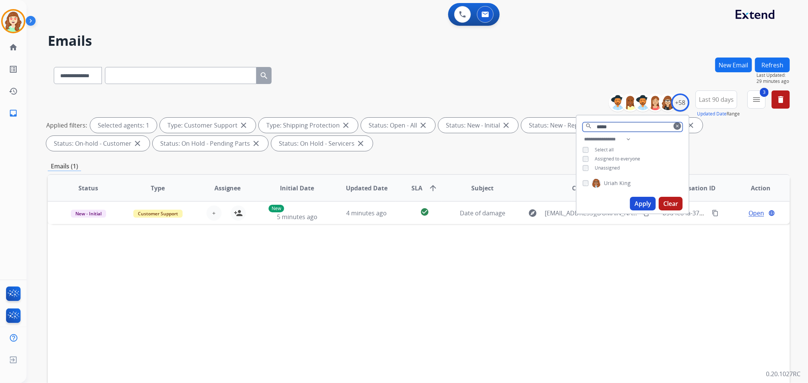
type input "*****"
click at [576, 185] on div "[PERSON_NAME]" at bounding box center [632, 185] width 112 height 18
click at [582, 184] on div "[PERSON_NAME]" at bounding box center [606, 183] width 48 height 9
click at [637, 205] on button "Apply" at bounding box center [643, 204] width 26 height 14
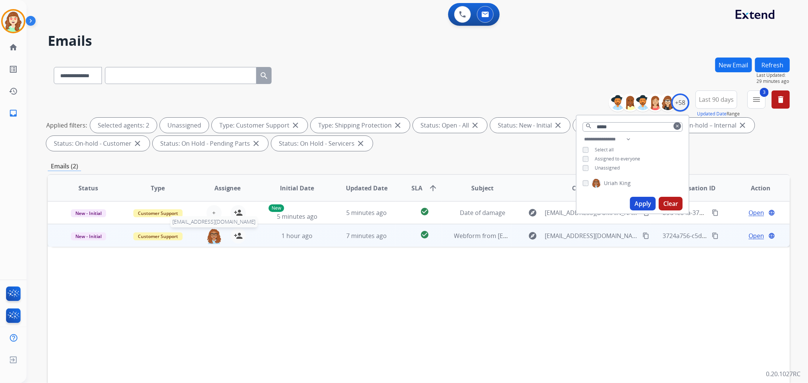
click at [213, 235] on img at bounding box center [213, 236] width 15 height 16
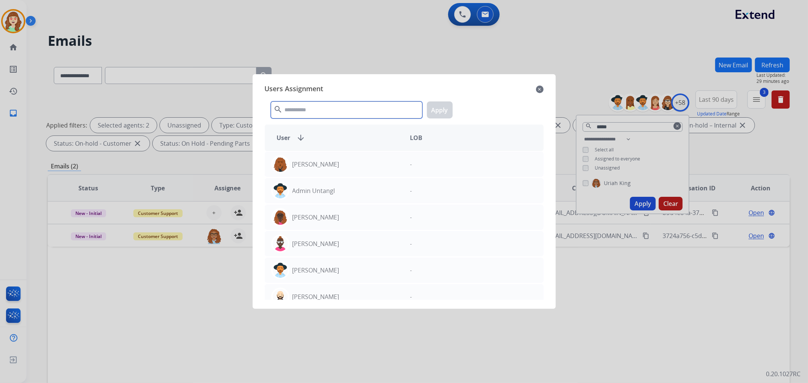
drag, startPoint x: 326, startPoint y: 108, endPoint x: 315, endPoint y: 94, distance: 18.0
click at [326, 107] on input "text" at bounding box center [346, 109] width 151 height 17
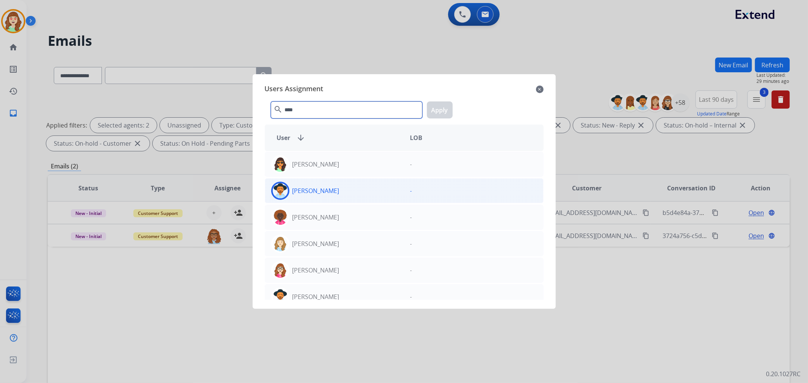
type input "****"
drag, startPoint x: 342, startPoint y: 195, endPoint x: 413, endPoint y: 144, distance: 87.4
click at [342, 195] on div "[PERSON_NAME]" at bounding box center [334, 191] width 139 height 18
drag, startPoint x: 443, startPoint y: 107, endPoint x: 351, endPoint y: 149, distance: 101.5
click at [442, 107] on button "Apply" at bounding box center [440, 109] width 26 height 17
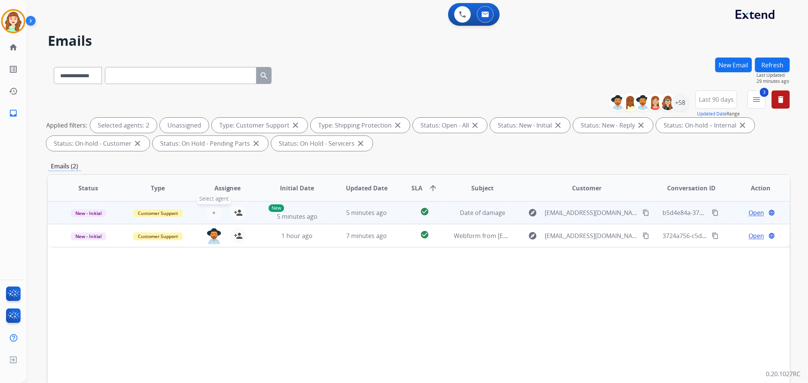
click at [215, 212] on button "+ Select agent" at bounding box center [213, 212] width 15 height 15
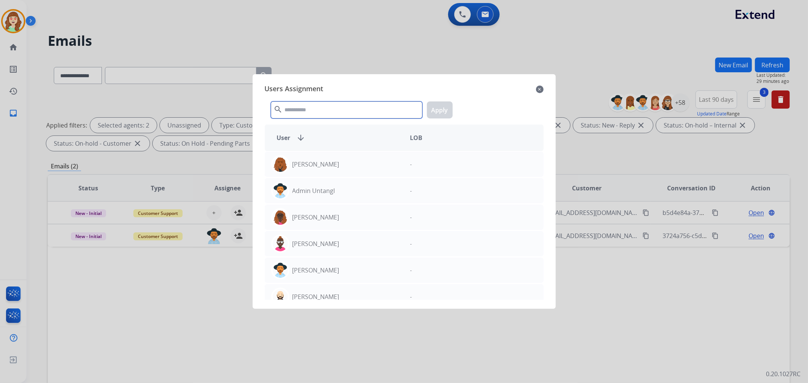
drag, startPoint x: 359, startPoint y: 109, endPoint x: 366, endPoint y: 99, distance: 12.2
click at [359, 110] on input "text" at bounding box center [346, 109] width 151 height 17
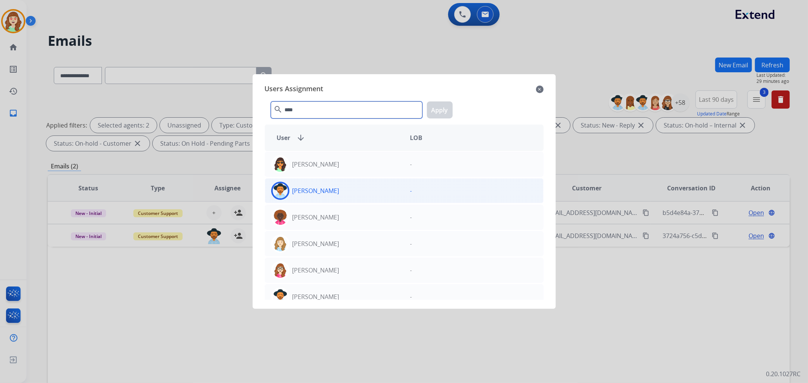
type input "****"
click at [352, 191] on div "[PERSON_NAME]" at bounding box center [334, 191] width 139 height 18
click at [442, 111] on button "Apply" at bounding box center [440, 109] width 26 height 17
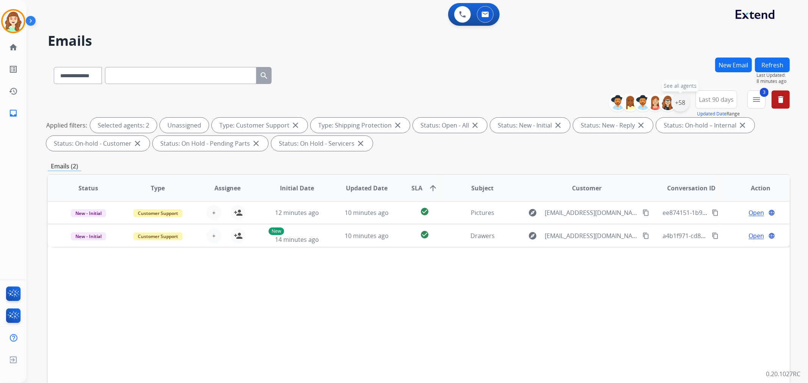
click at [676, 103] on div "+58" at bounding box center [680, 103] width 18 height 18
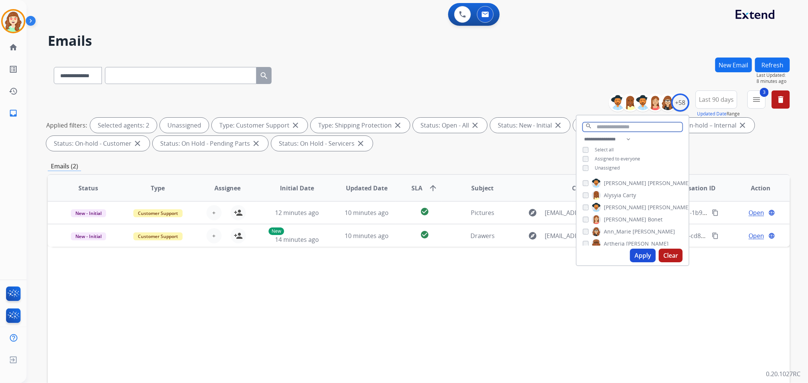
click at [605, 123] on input "text" at bounding box center [632, 126] width 100 height 9
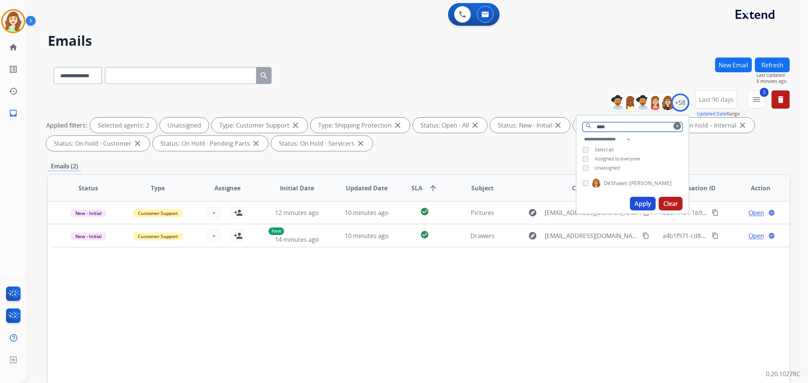
type input "****"
click at [643, 199] on button "Apply" at bounding box center [643, 204] width 26 height 14
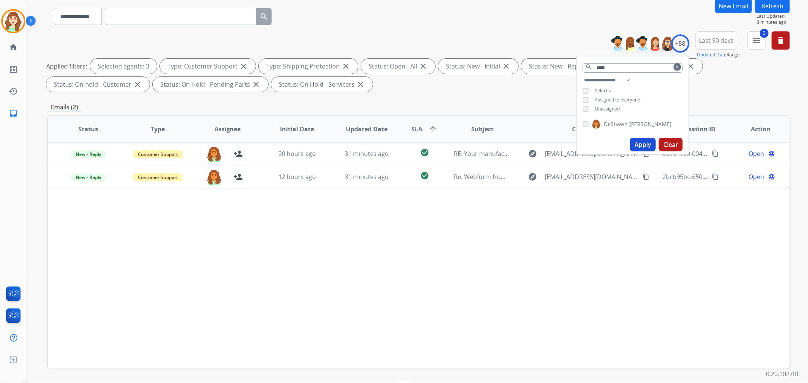
scroll to position [84, 0]
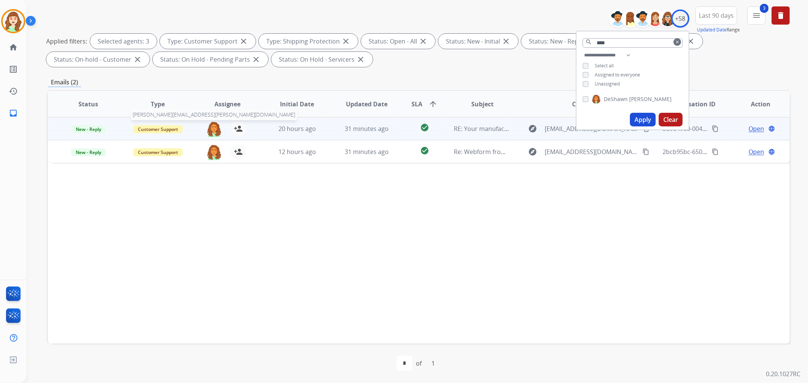
click at [211, 127] on img at bounding box center [213, 129] width 15 height 16
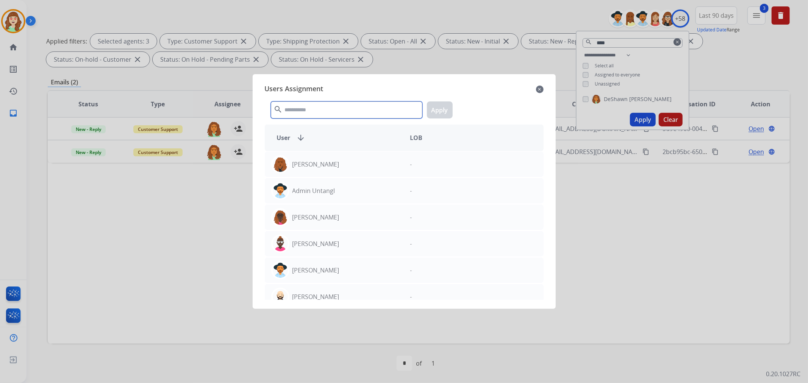
click at [349, 107] on input "text" at bounding box center [346, 109] width 151 height 17
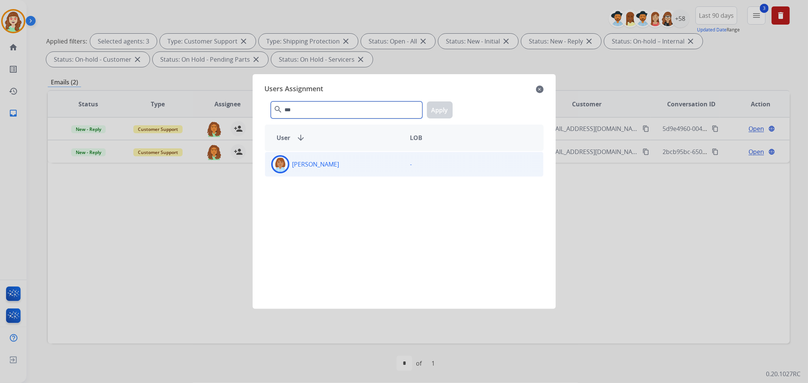
type input "***"
drag, startPoint x: 357, startPoint y: 164, endPoint x: 422, endPoint y: 129, distance: 73.0
click at [358, 164] on div "[PERSON_NAME]" at bounding box center [334, 164] width 139 height 18
click at [437, 112] on button "Apply" at bounding box center [440, 109] width 26 height 17
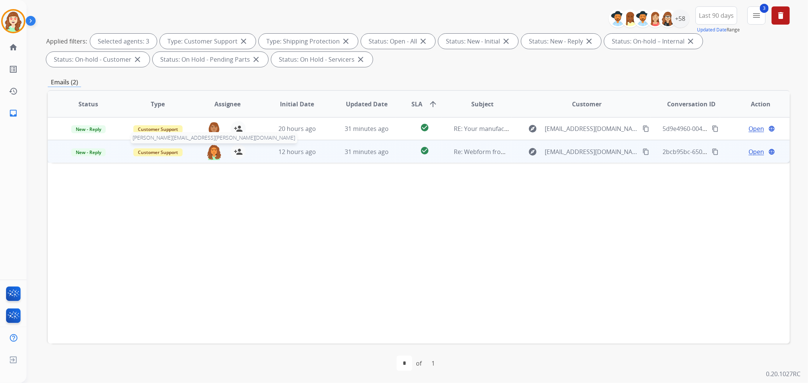
click at [214, 150] on img at bounding box center [213, 152] width 15 height 16
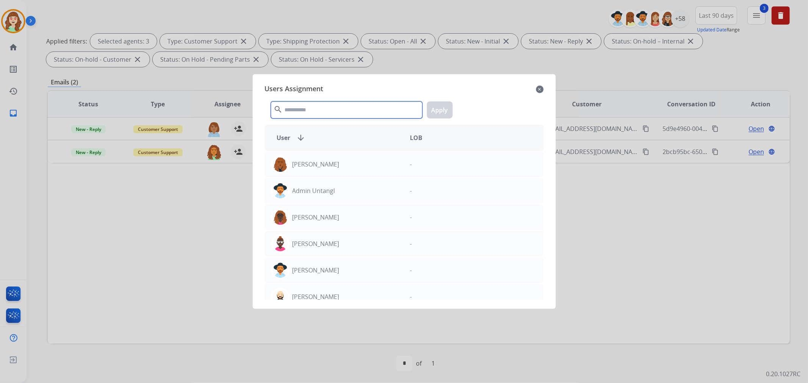
click at [334, 105] on input "text" at bounding box center [346, 109] width 151 height 17
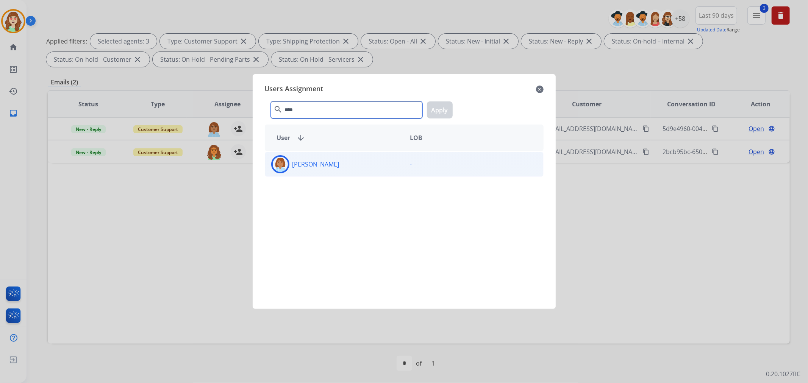
type input "****"
drag, startPoint x: 361, startPoint y: 164, endPoint x: 396, endPoint y: 143, distance: 40.9
click at [361, 163] on div "[PERSON_NAME]" at bounding box center [334, 164] width 139 height 18
click at [436, 111] on button "Apply" at bounding box center [440, 109] width 26 height 17
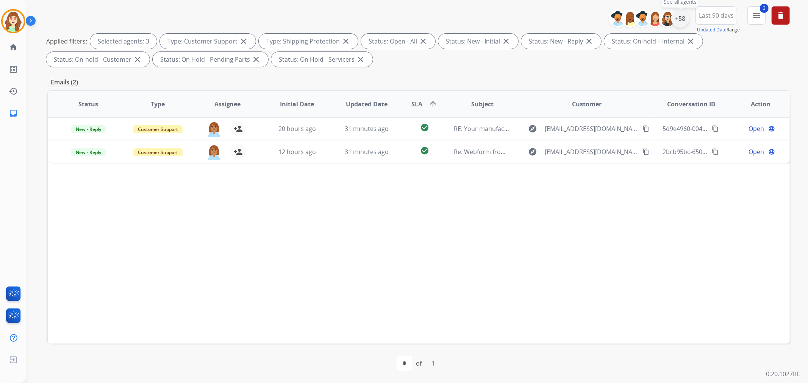
click at [680, 17] on div "+58" at bounding box center [680, 18] width 18 height 18
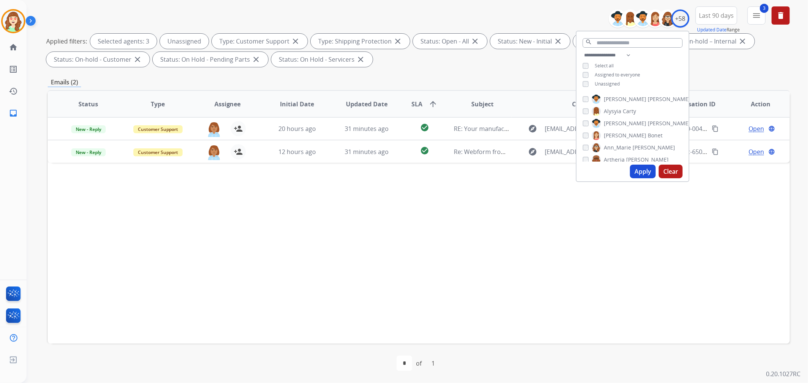
click at [641, 173] on button "Apply" at bounding box center [643, 172] width 26 height 14
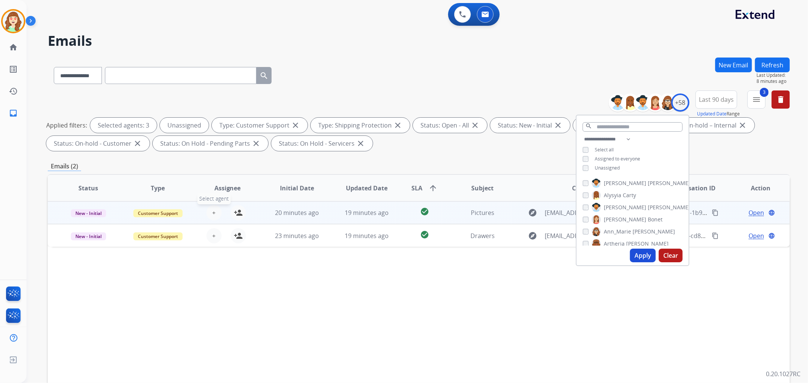
click at [212, 213] on span "+" at bounding box center [213, 212] width 3 height 9
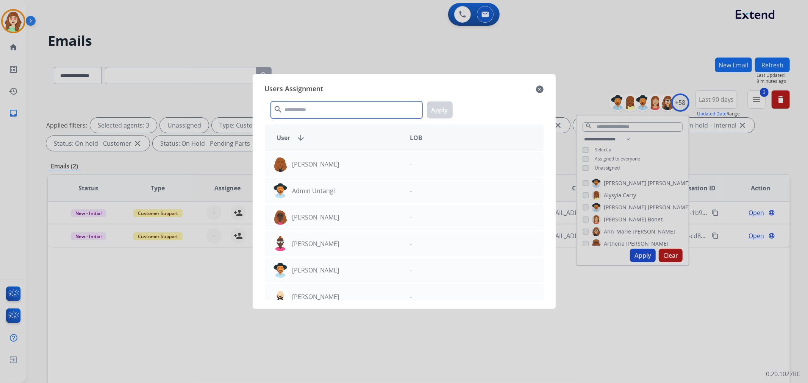
click at [334, 109] on input "text" at bounding box center [346, 109] width 151 height 17
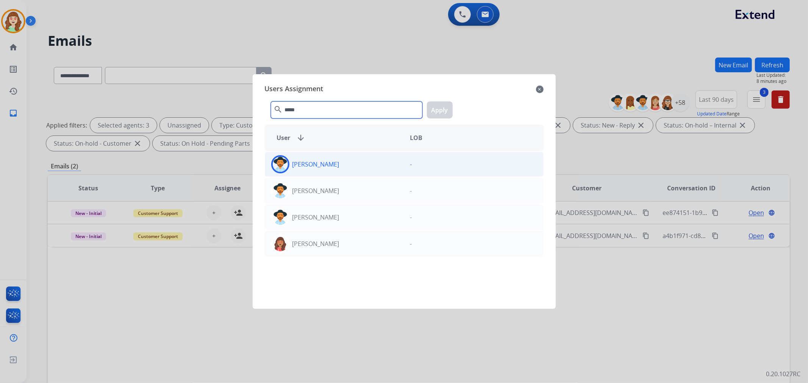
type input "*****"
click at [328, 168] on div "[PERSON_NAME]" at bounding box center [334, 164] width 139 height 18
click at [442, 108] on button "Apply" at bounding box center [440, 109] width 26 height 17
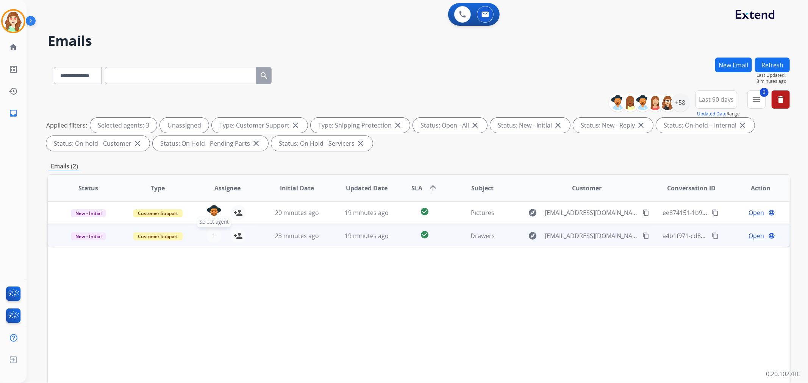
click at [212, 235] on span "+" at bounding box center [213, 235] width 3 height 9
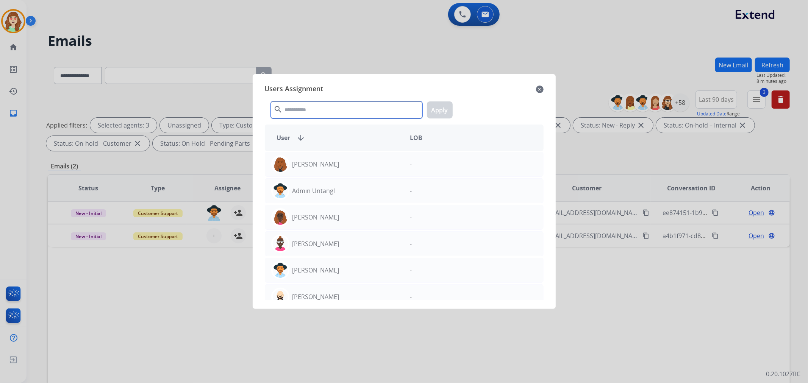
click at [331, 106] on input "text" at bounding box center [346, 109] width 151 height 17
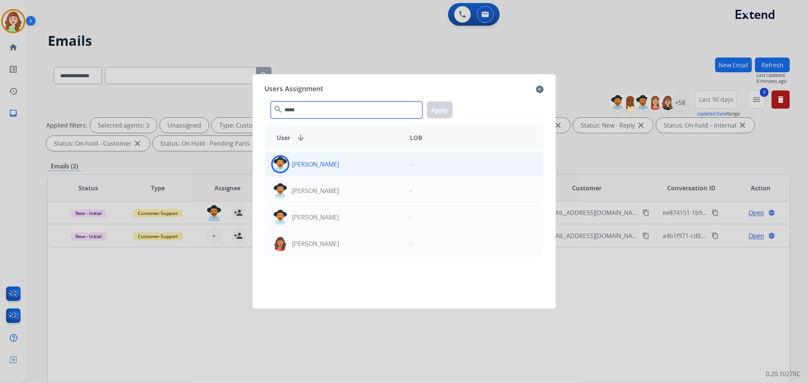
type input "*****"
click at [352, 161] on div "[PERSON_NAME]" at bounding box center [334, 164] width 139 height 18
click at [434, 111] on button "Apply" at bounding box center [440, 109] width 26 height 17
